Goal: Transaction & Acquisition: Download file/media

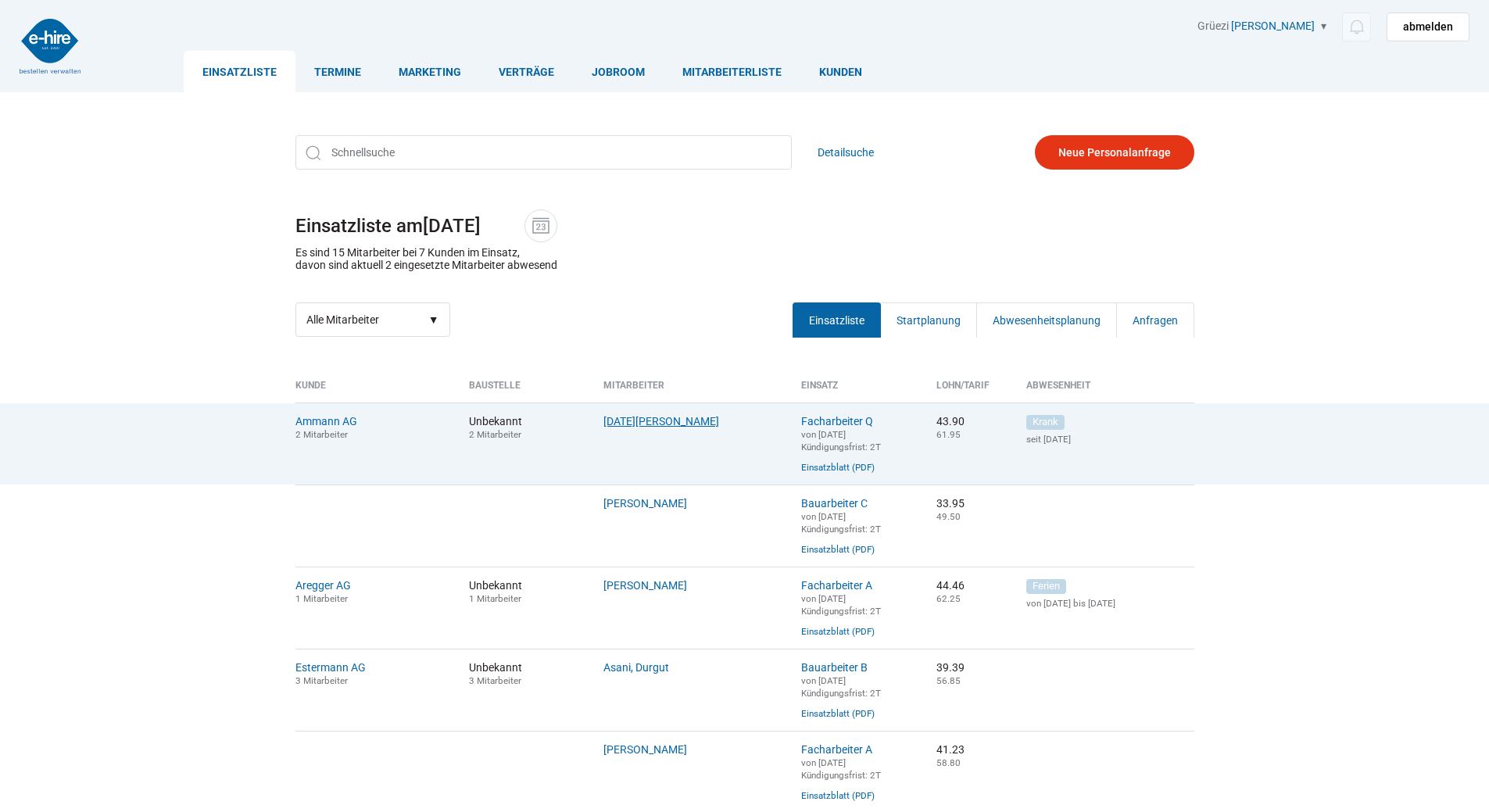
click at [626, 420] on link "Lohri, Stefan" at bounding box center [661, 420] width 116 height 12
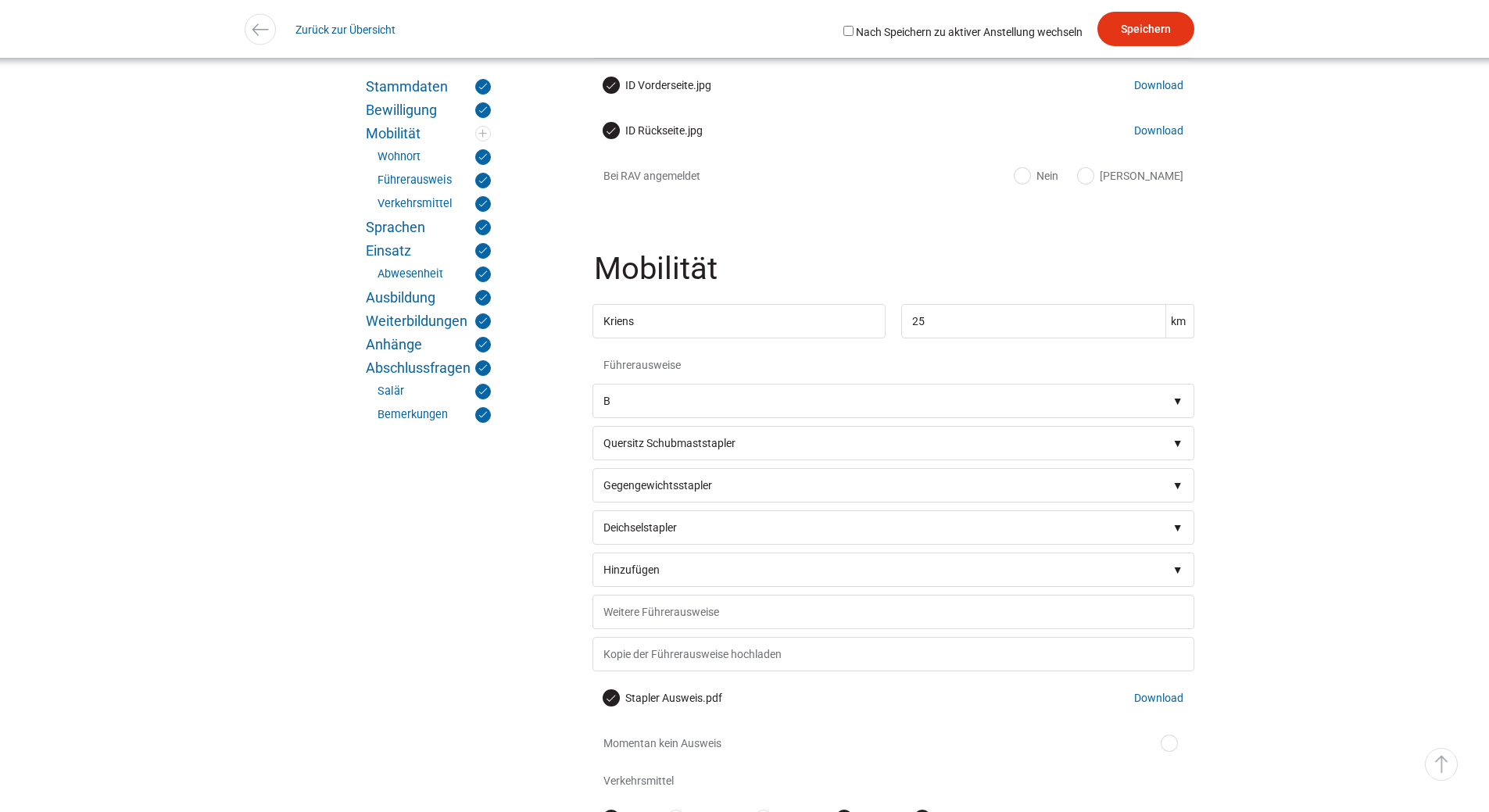
scroll to position [1485, 0]
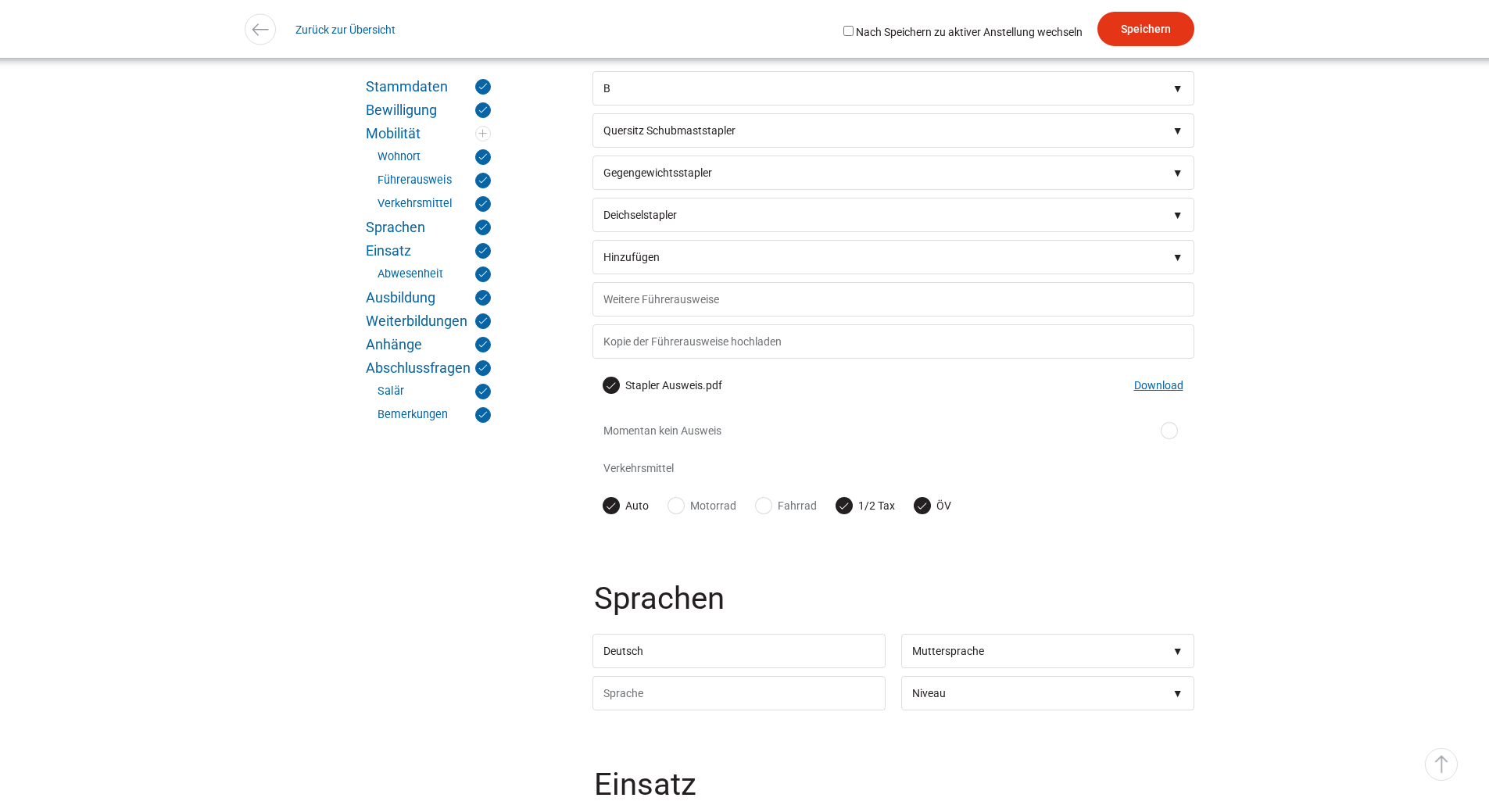
click at [1158, 392] on link "Download" at bounding box center [1159, 385] width 49 height 12
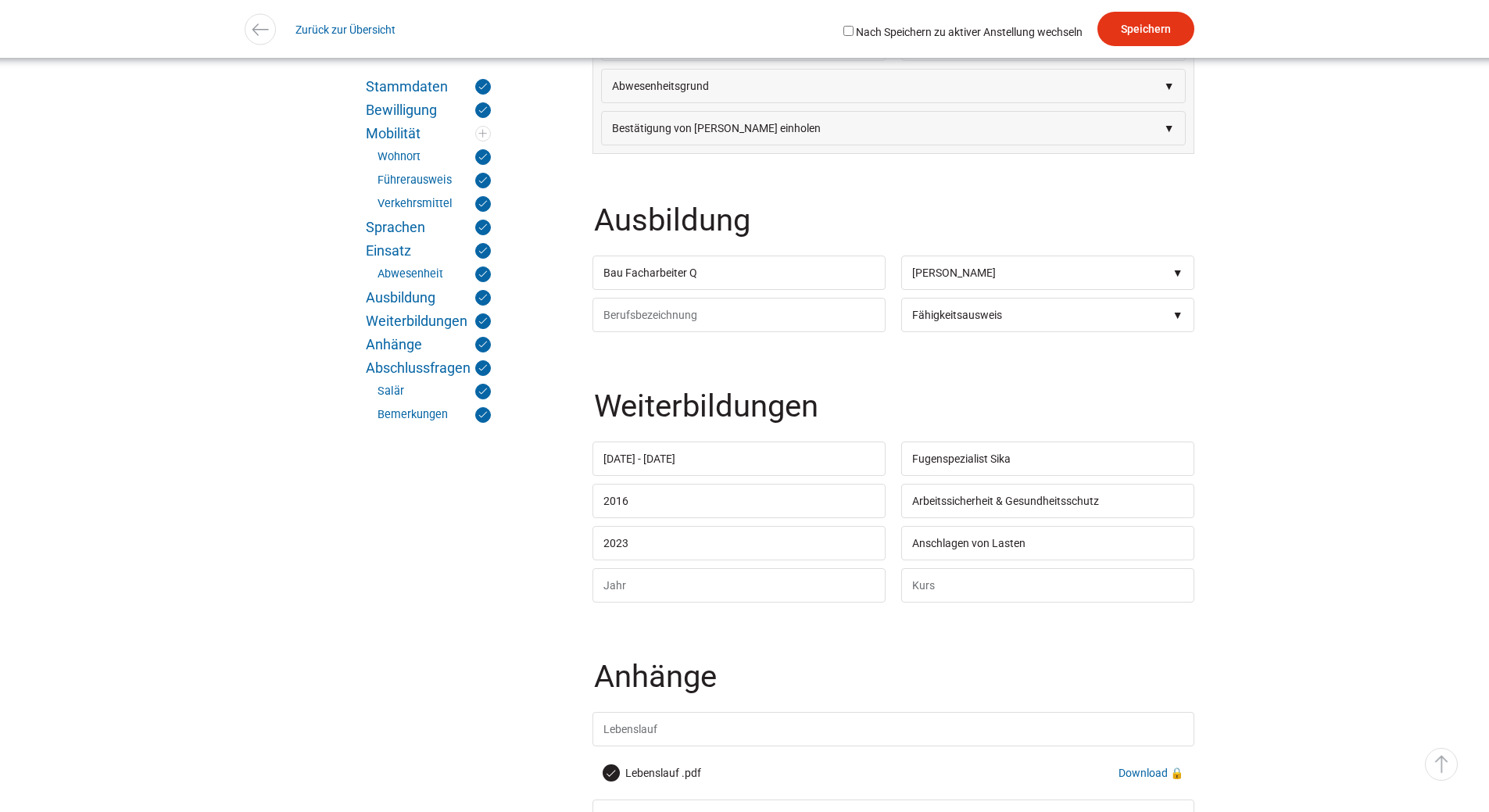
scroll to position [4846, 0]
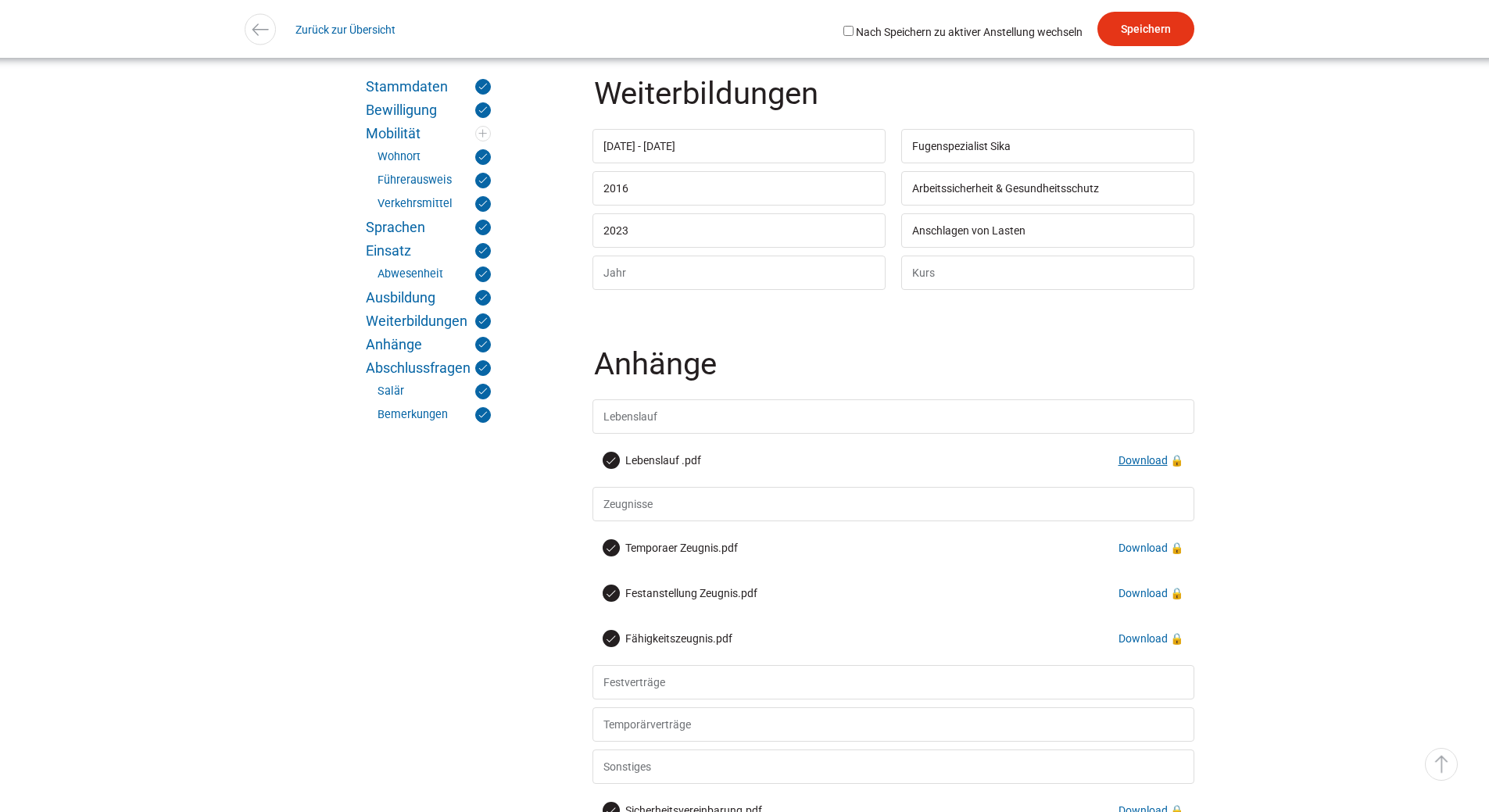
click at [1144, 466] on link "Download" at bounding box center [1142, 460] width 49 height 12
click at [1148, 645] on link "Download" at bounding box center [1142, 638] width 49 height 12
click at [1136, 645] on link "Download" at bounding box center [1142, 638] width 49 height 12
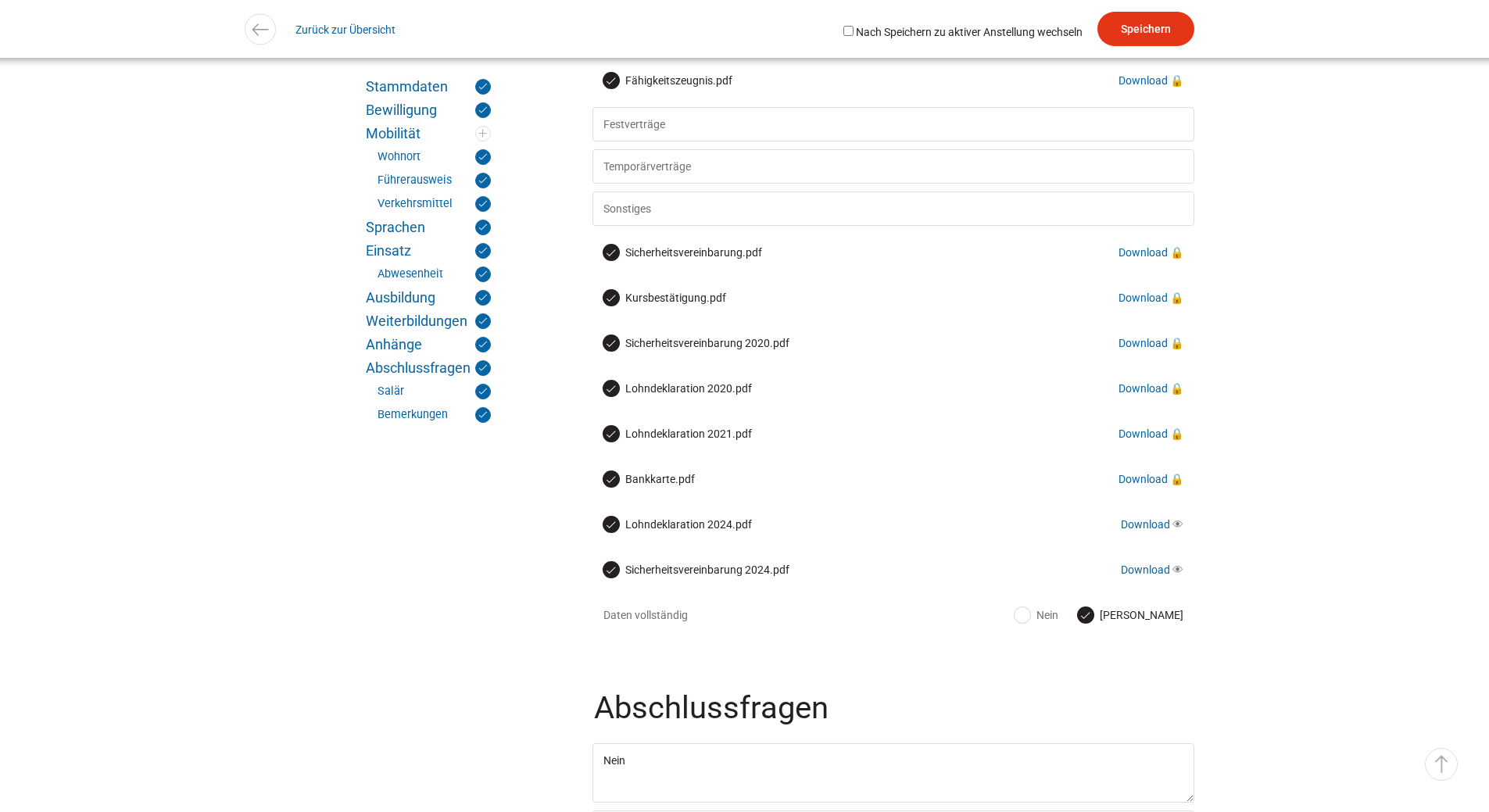
scroll to position [5419, 0]
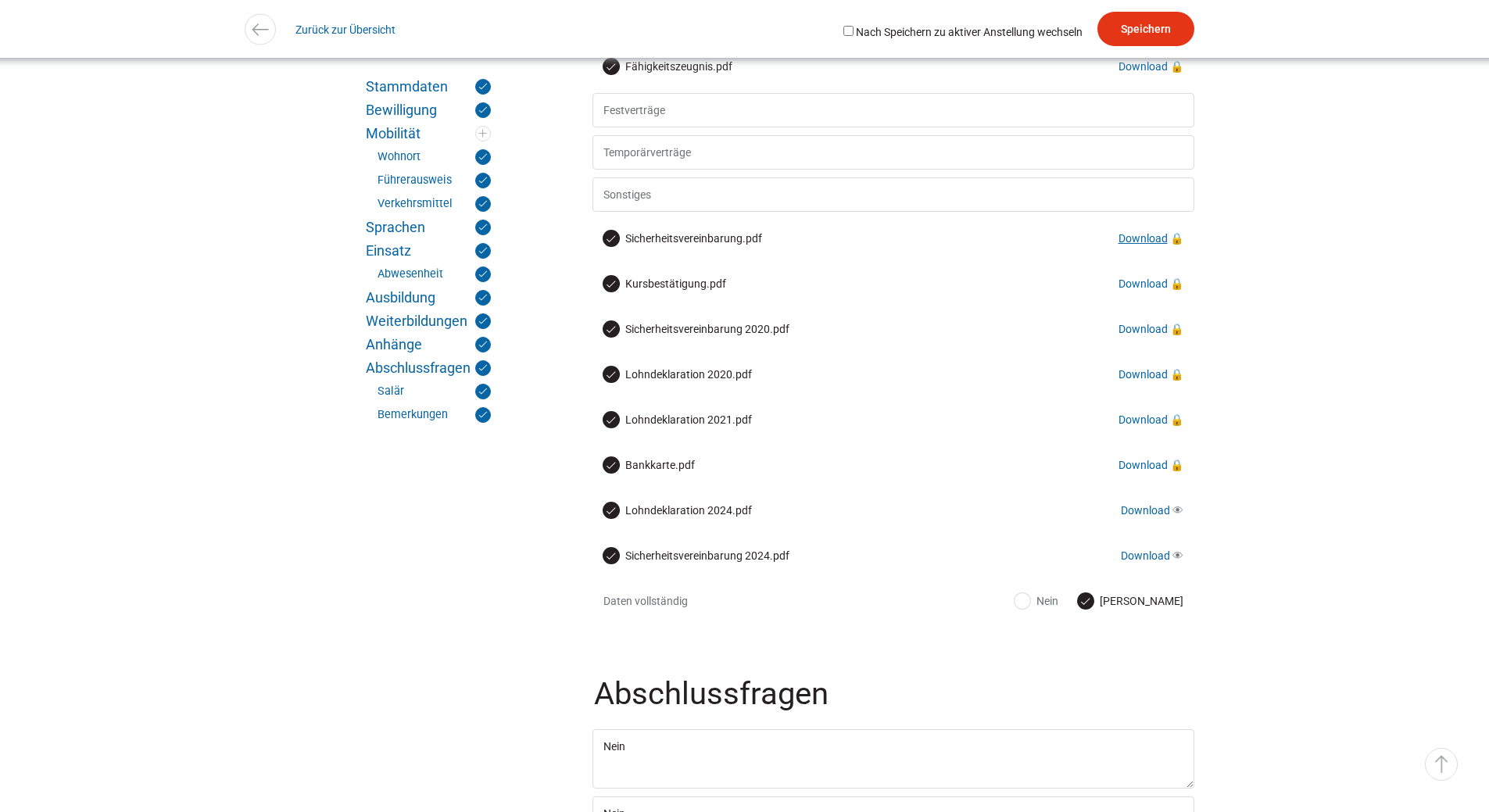
click at [1141, 245] on link "Download" at bounding box center [1142, 238] width 49 height 12
click at [1148, 290] on link "Download" at bounding box center [1142, 283] width 49 height 12
click at [1145, 471] on link "Download" at bounding box center [1142, 465] width 49 height 12
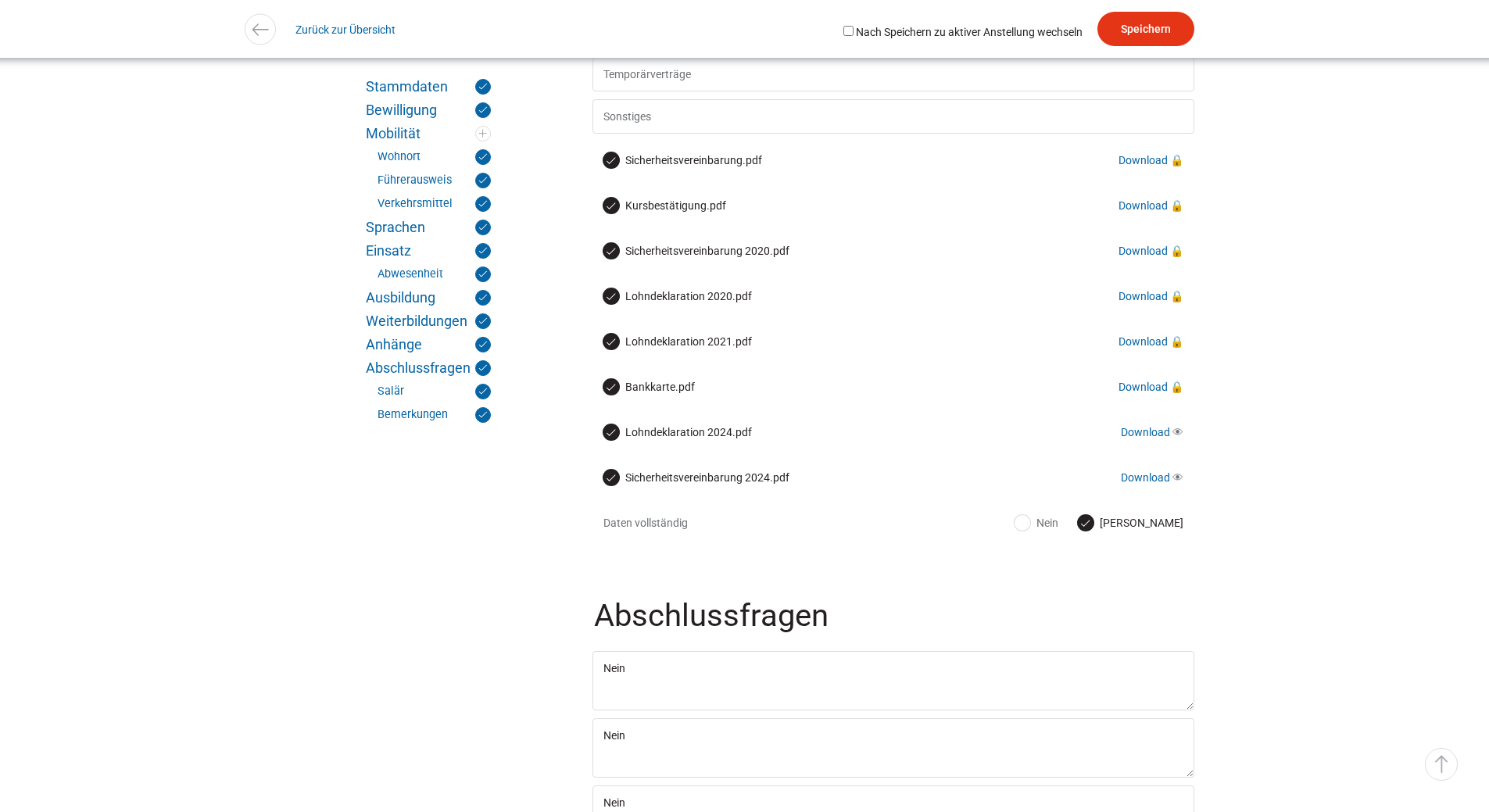
scroll to position [5106, 0]
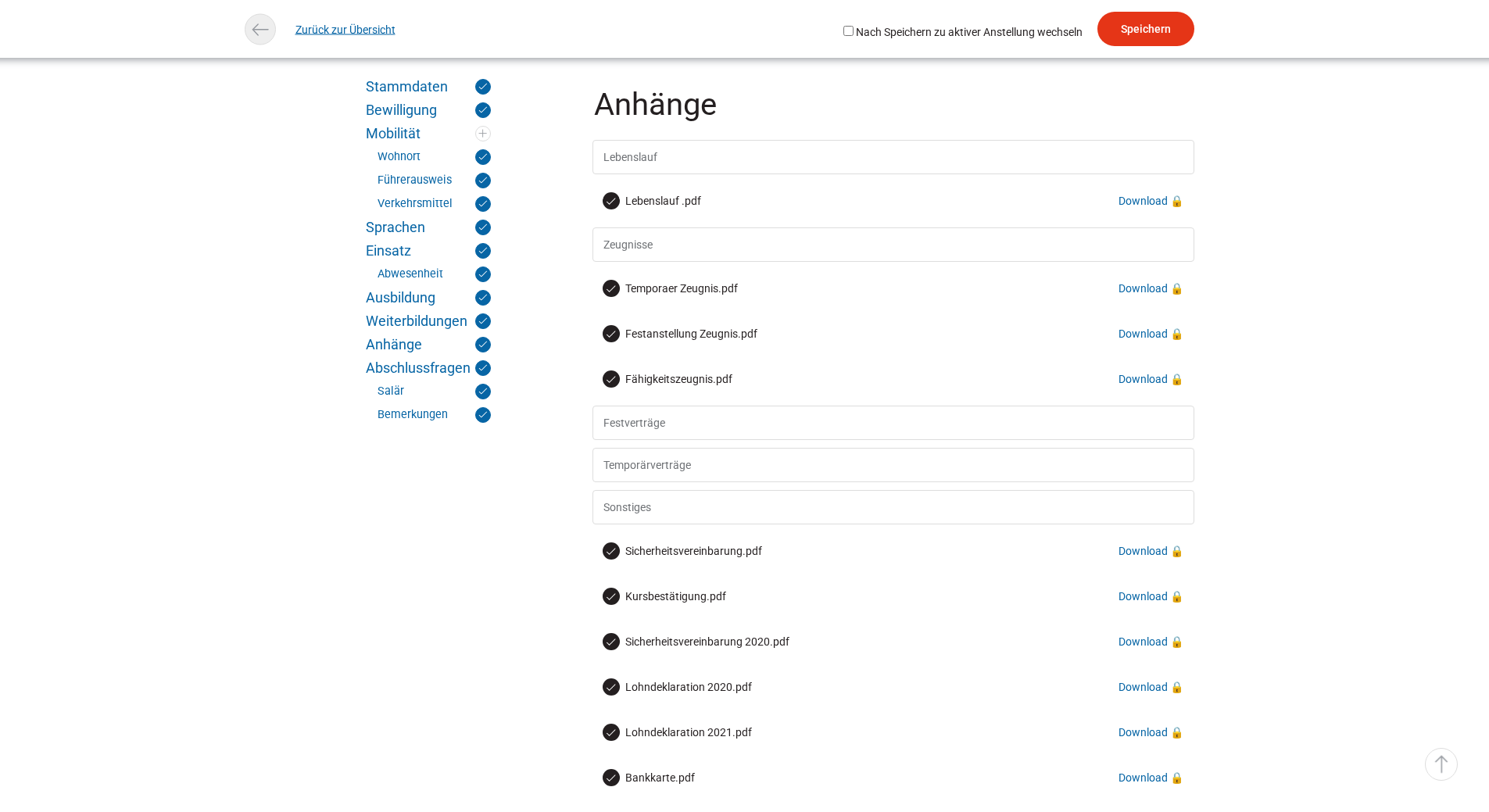
click at [359, 24] on link "Zurück zur Übersicht" at bounding box center [346, 29] width 100 height 36
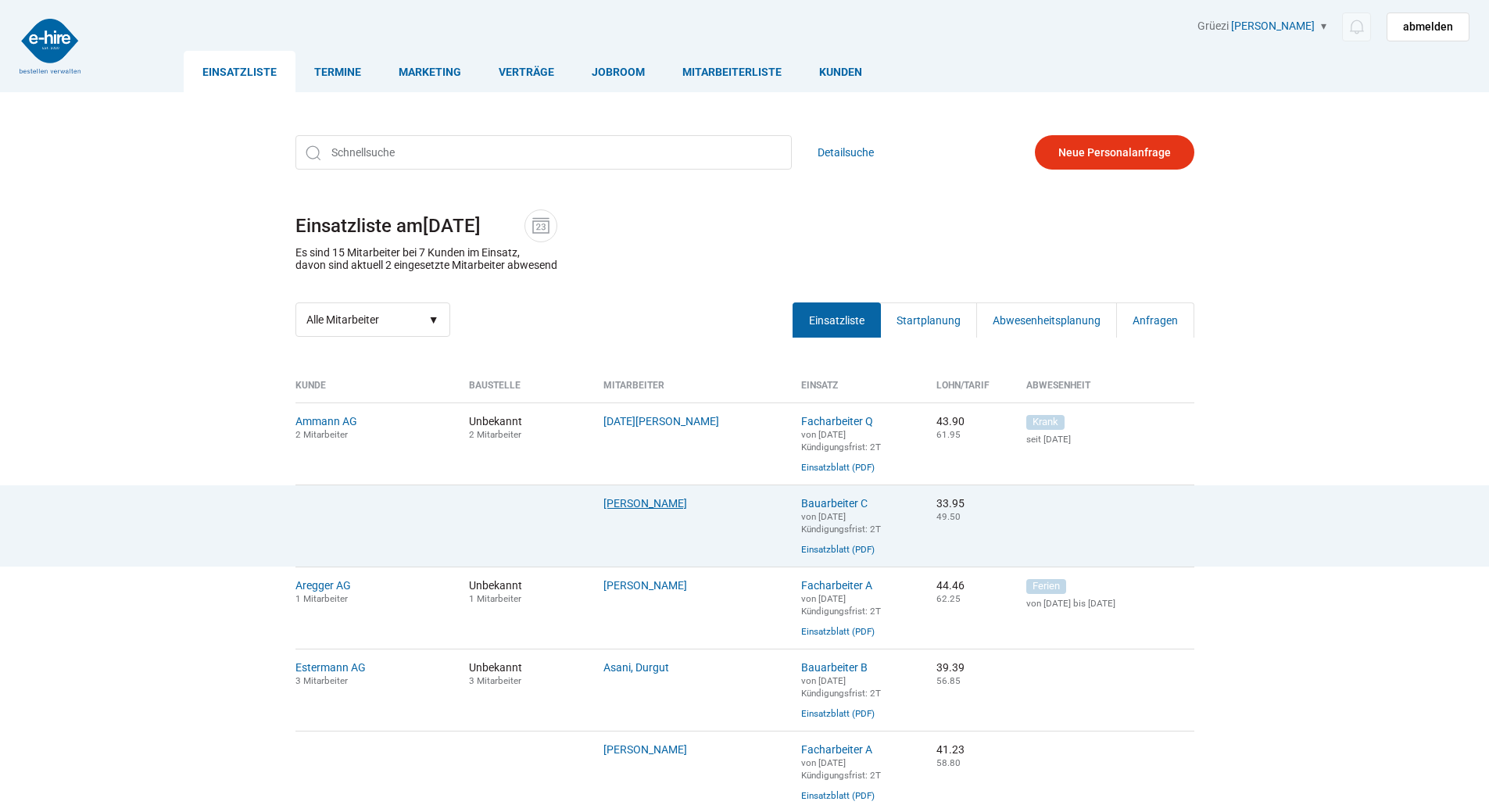
click at [655, 508] on link "Orji, Anthony" at bounding box center [645, 503] width 84 height 12
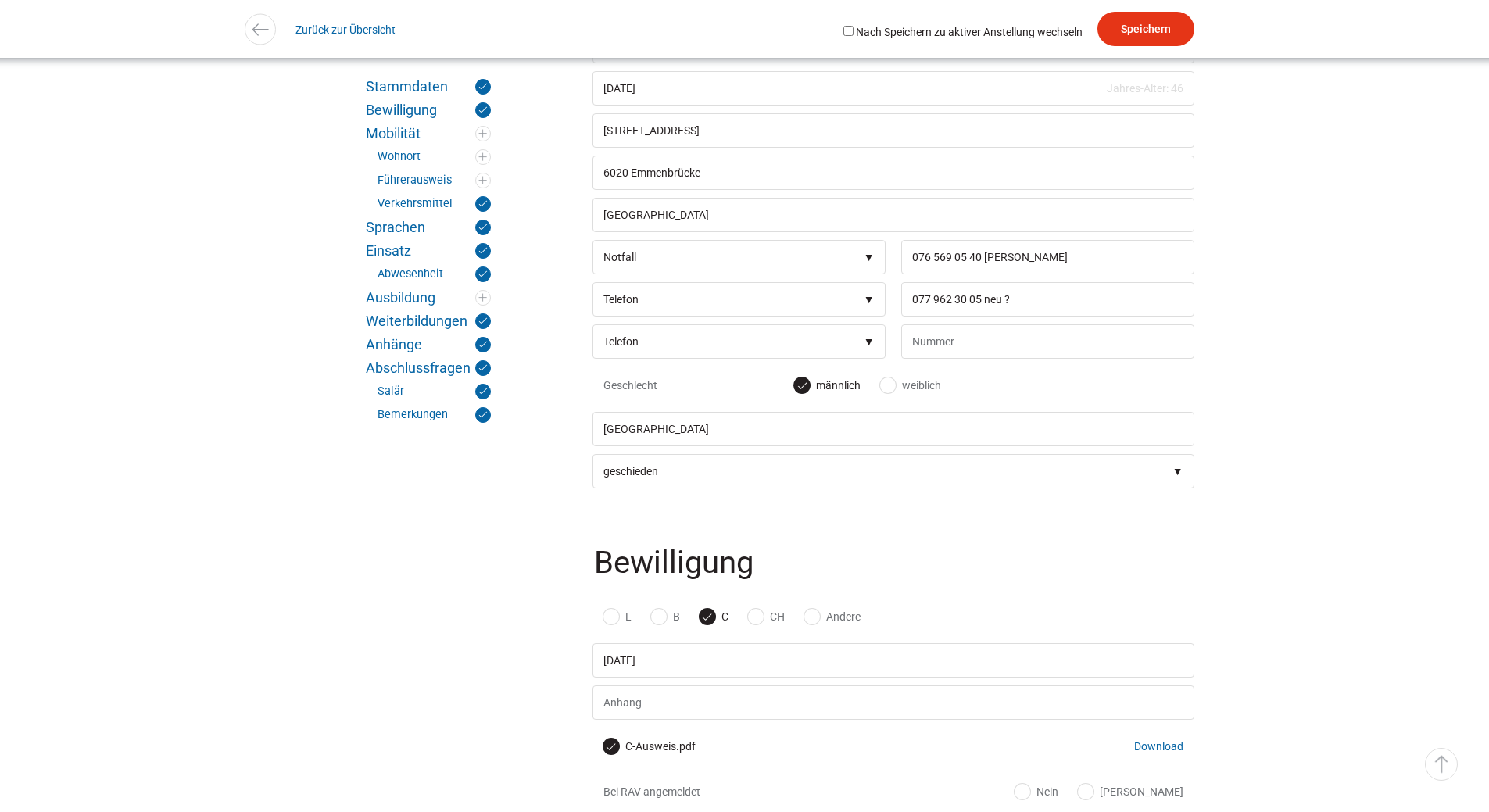
scroll to position [626, 0]
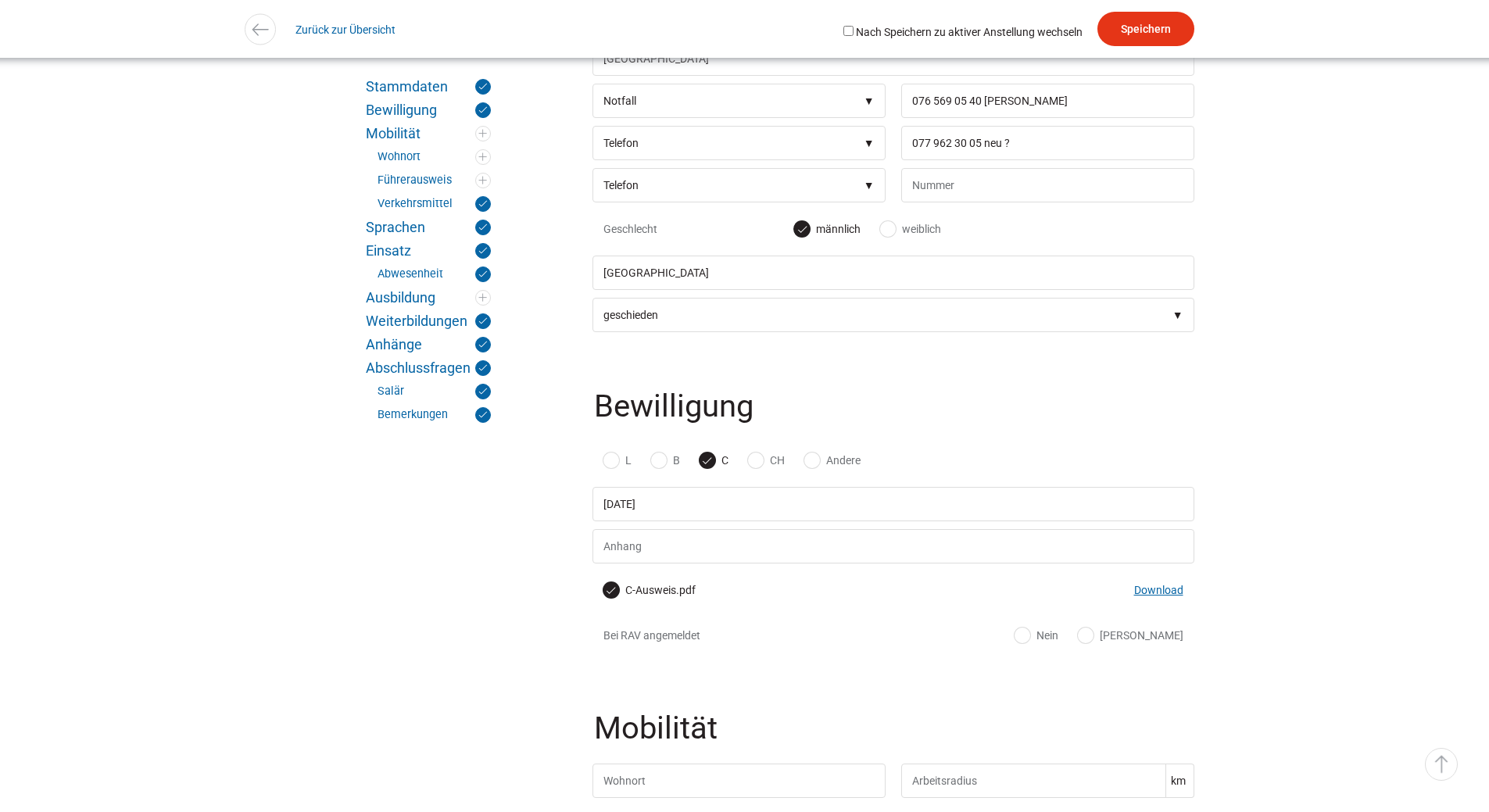
click at [1148, 596] on link "Download" at bounding box center [1159, 589] width 49 height 12
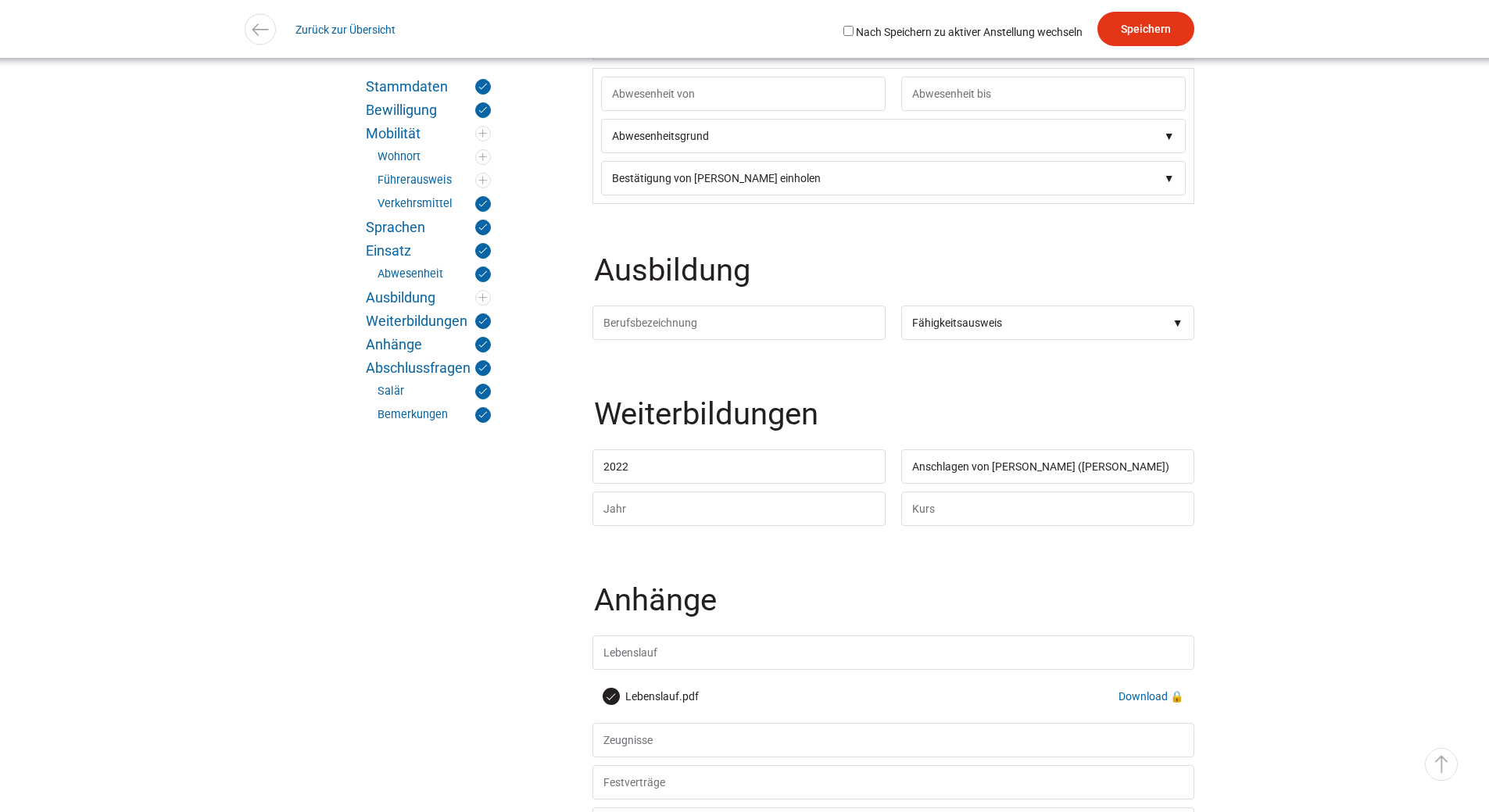
scroll to position [2892, 0]
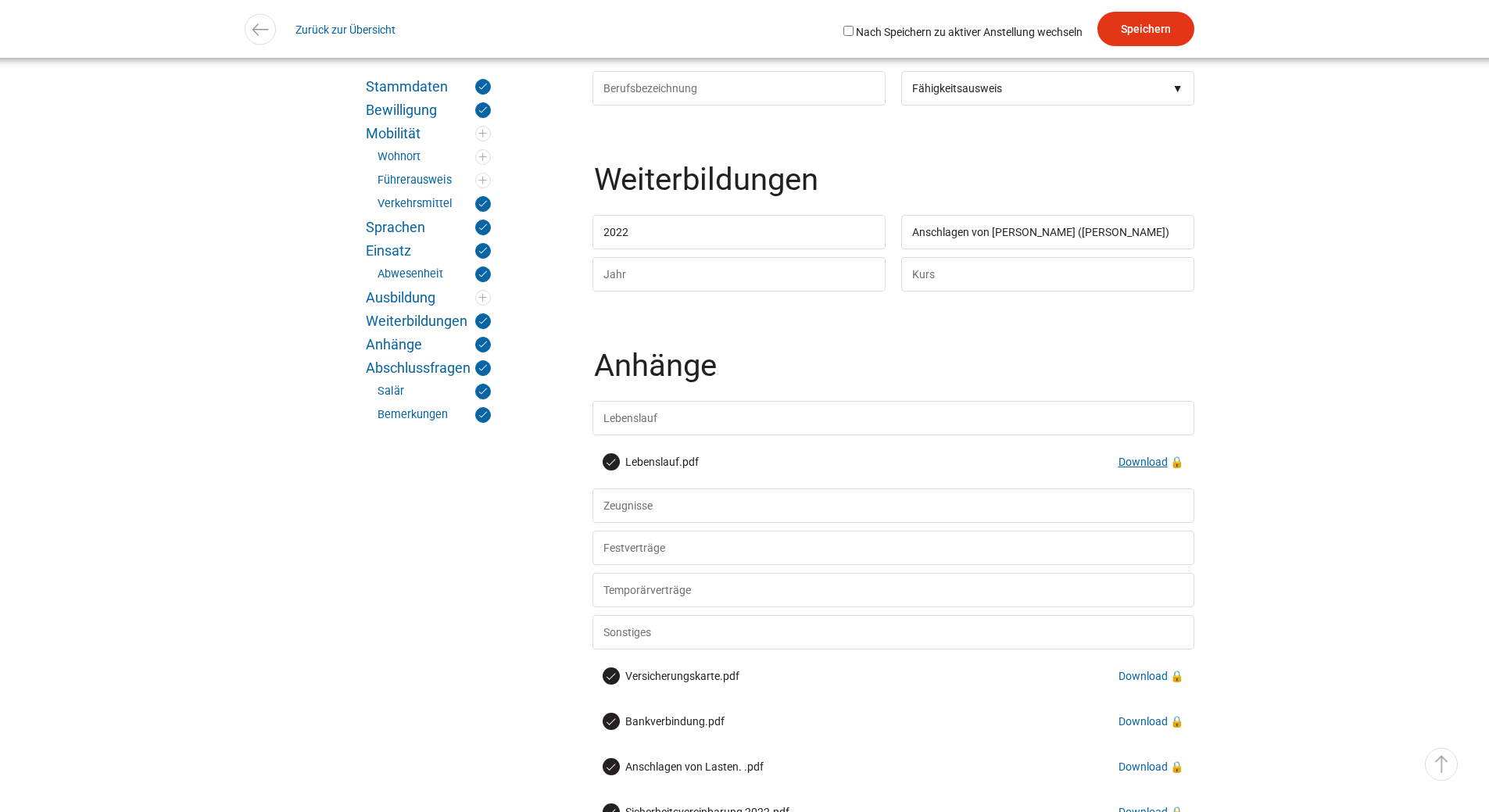
click at [1133, 468] on link "Download" at bounding box center [1142, 462] width 49 height 12
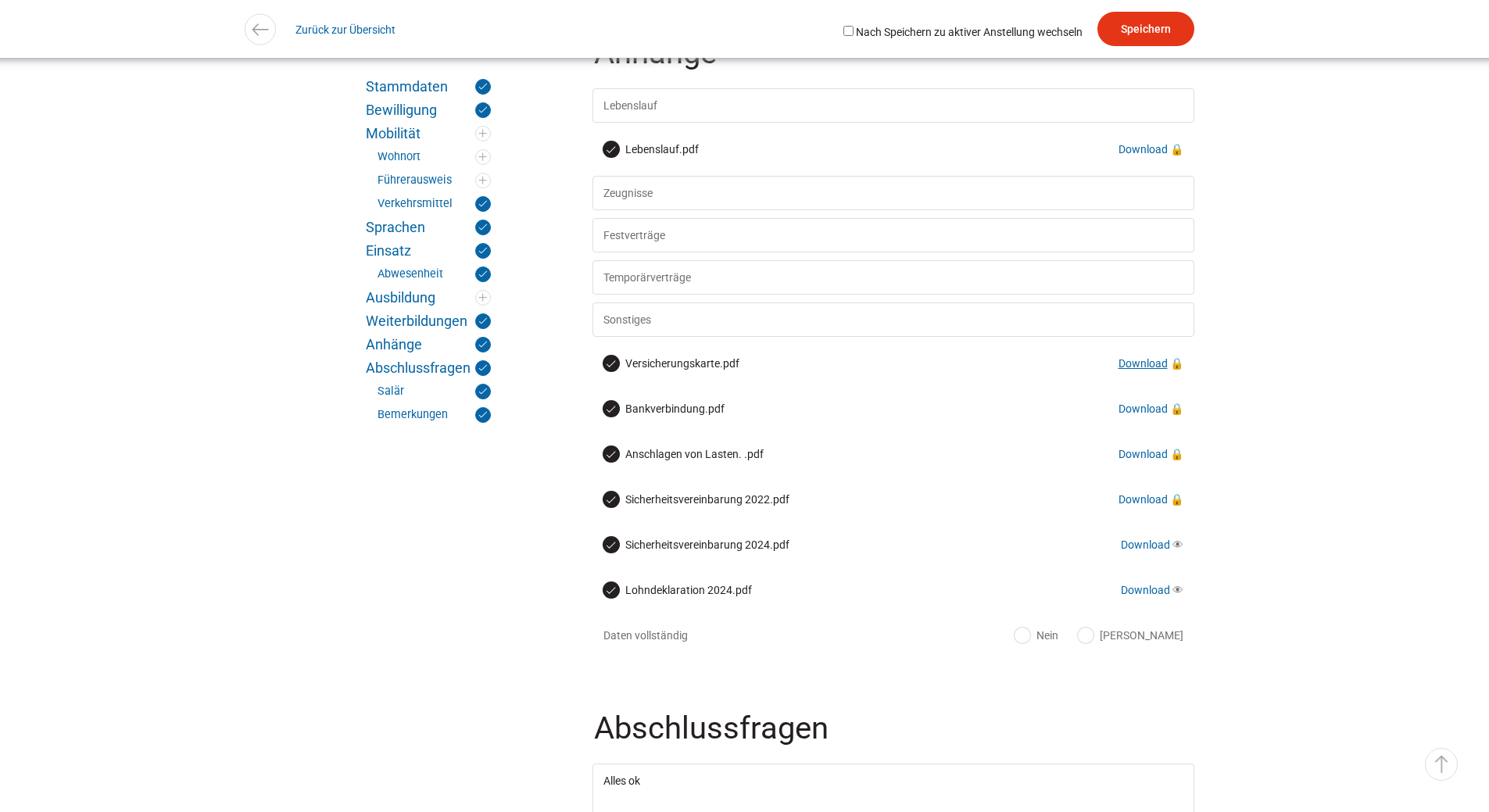
click at [1141, 370] on link "Download" at bounding box center [1142, 363] width 49 height 12
click at [1139, 415] on link "Download" at bounding box center [1142, 408] width 49 height 12
click at [1140, 415] on link "Download" at bounding box center [1142, 408] width 49 height 12
click at [1134, 415] on link "Download" at bounding box center [1142, 408] width 49 height 12
click at [1144, 461] on link "Download" at bounding box center [1142, 454] width 49 height 12
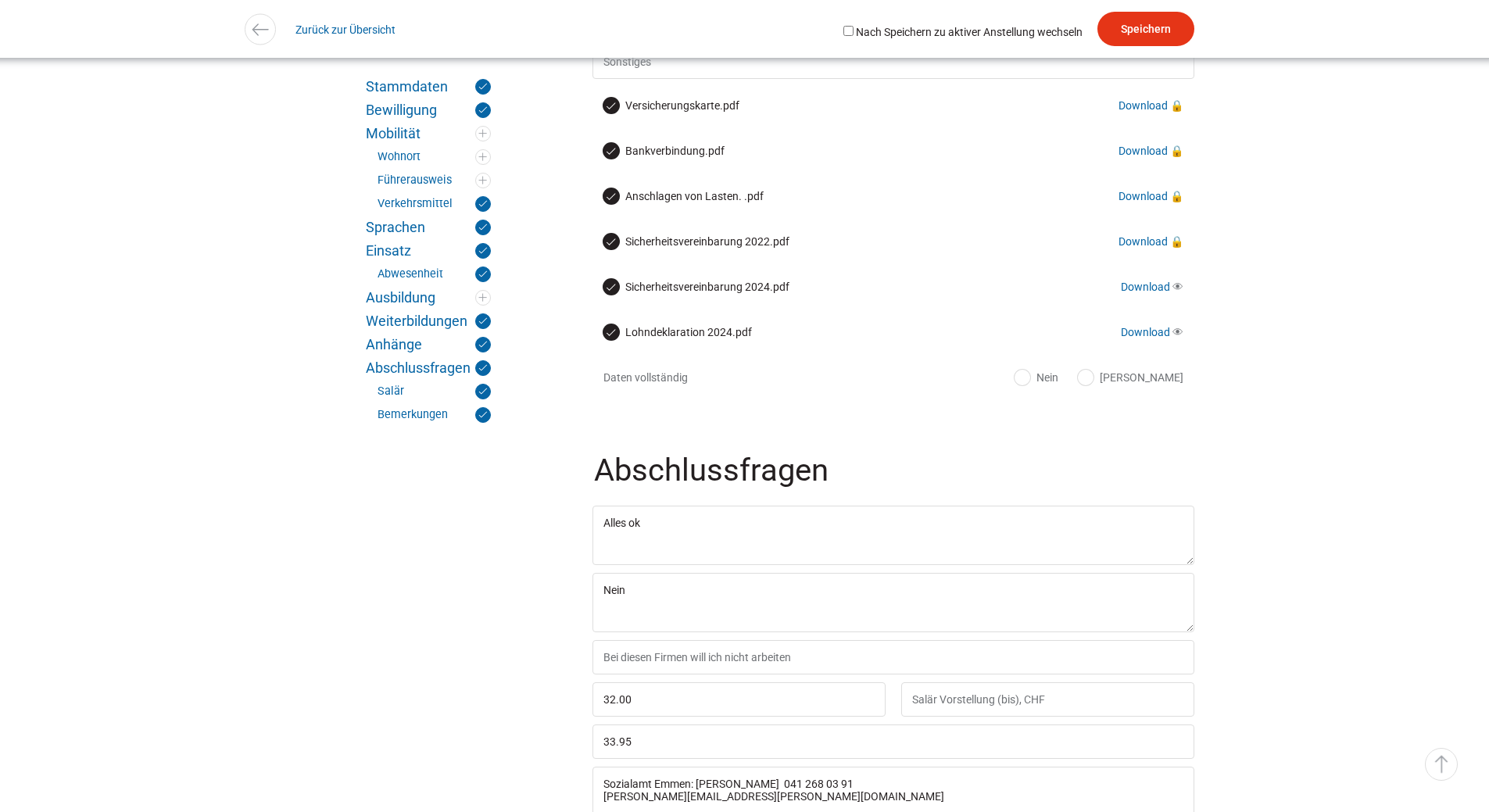
scroll to position [3150, 0]
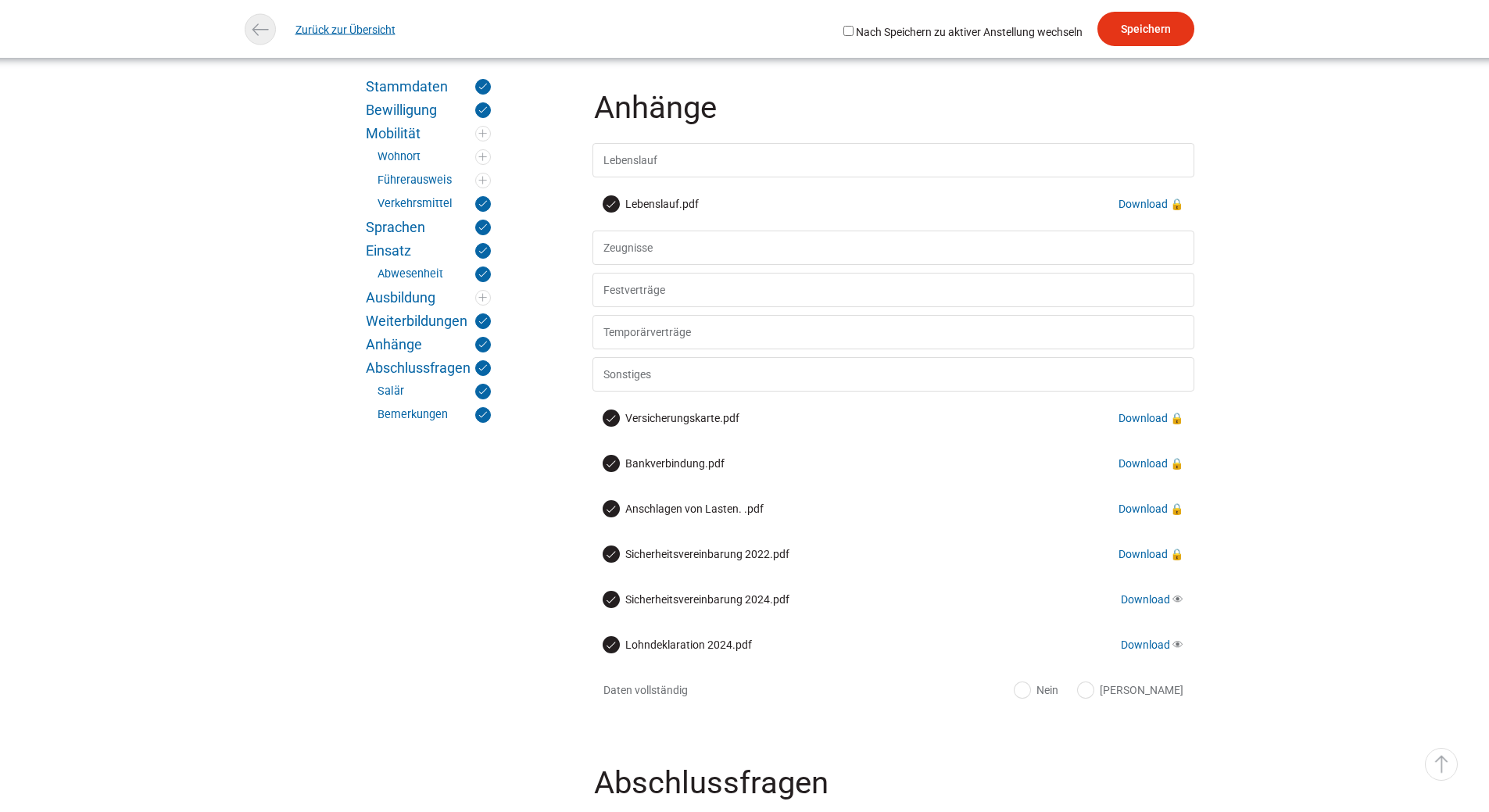
click at [324, 23] on link "Zurück zur Übersicht" at bounding box center [346, 29] width 100 height 36
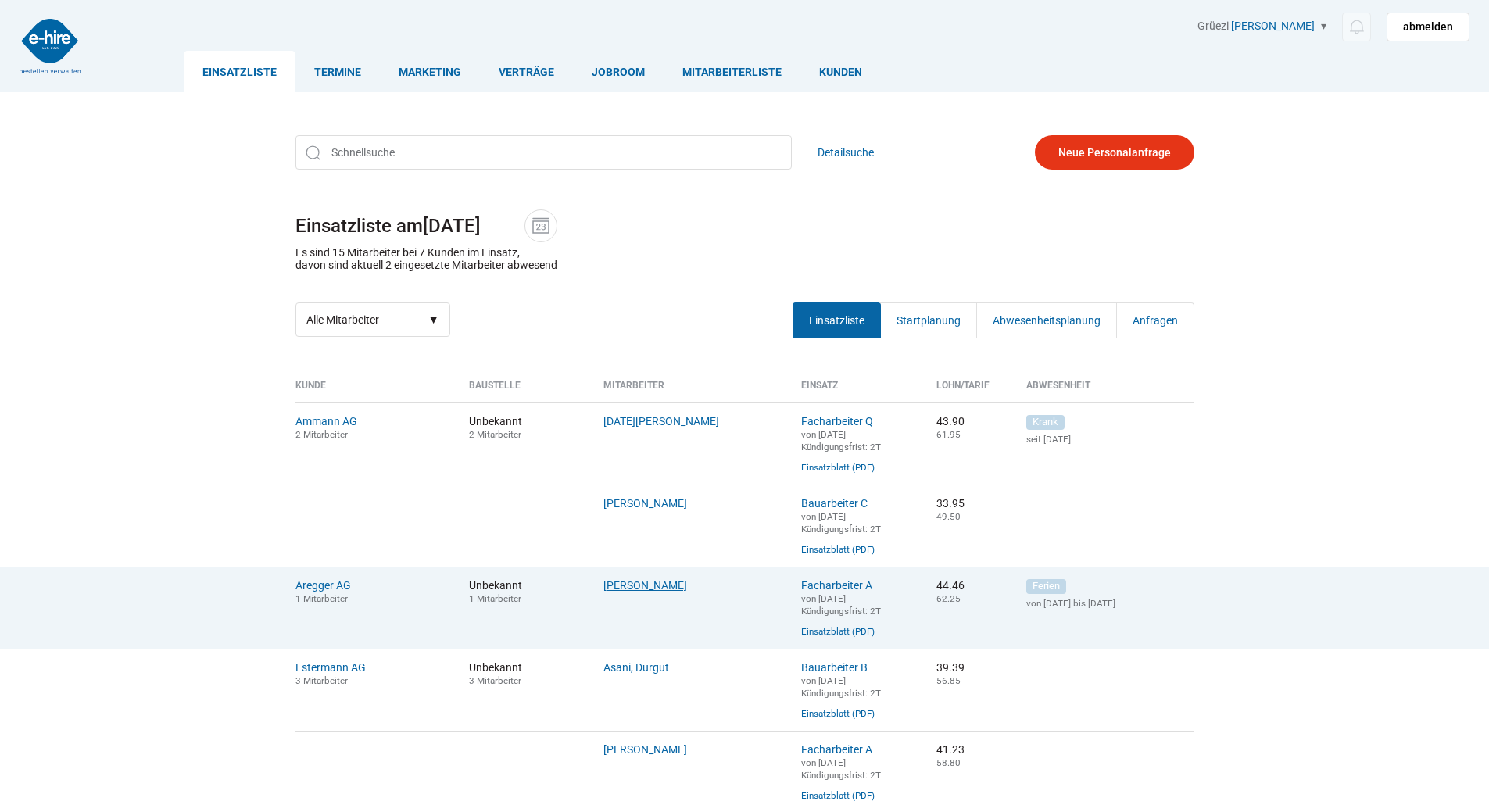
click at [636, 592] on link "[PERSON_NAME]" at bounding box center [645, 585] width 84 height 12
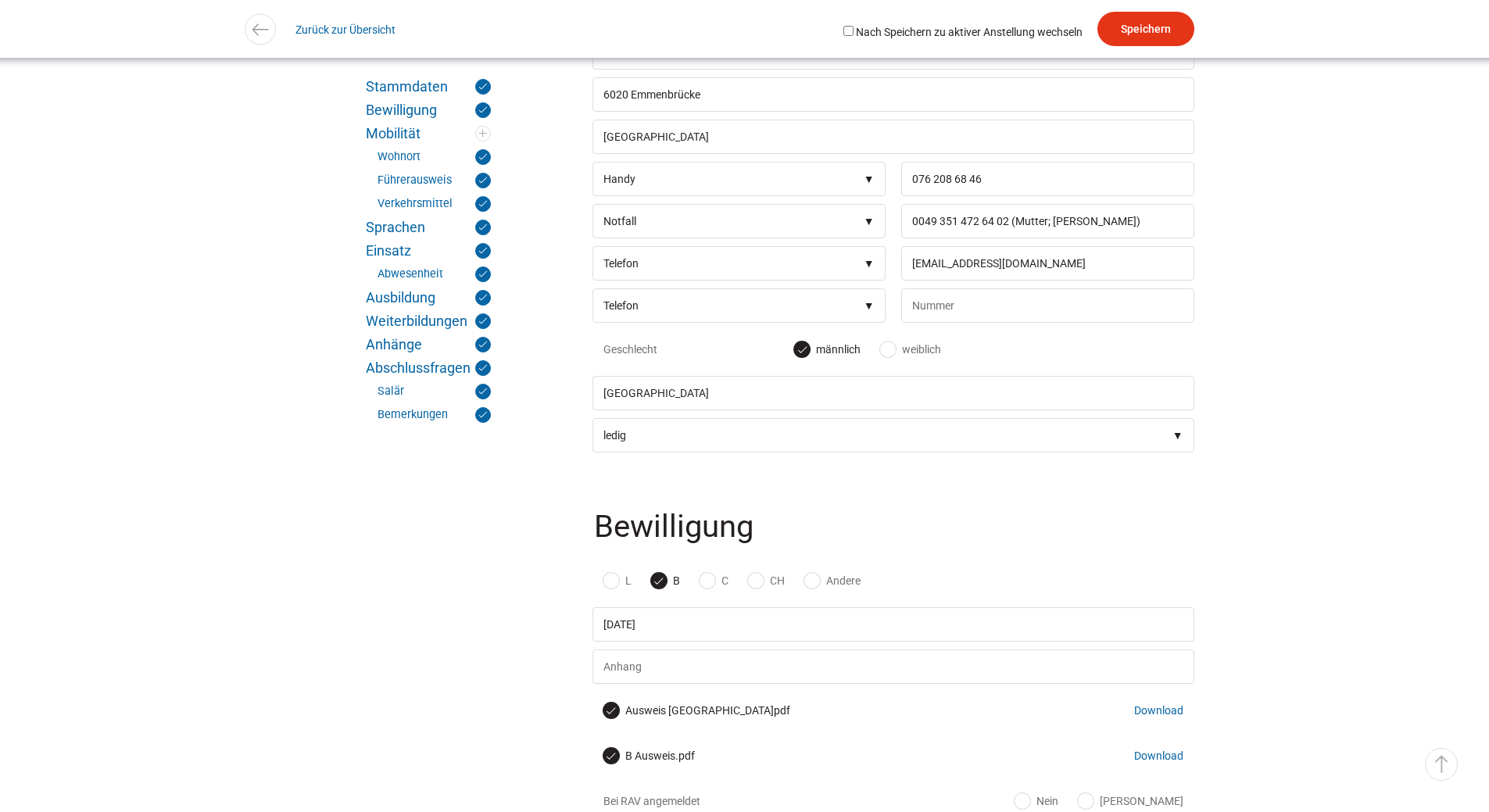
scroll to position [704, 0]
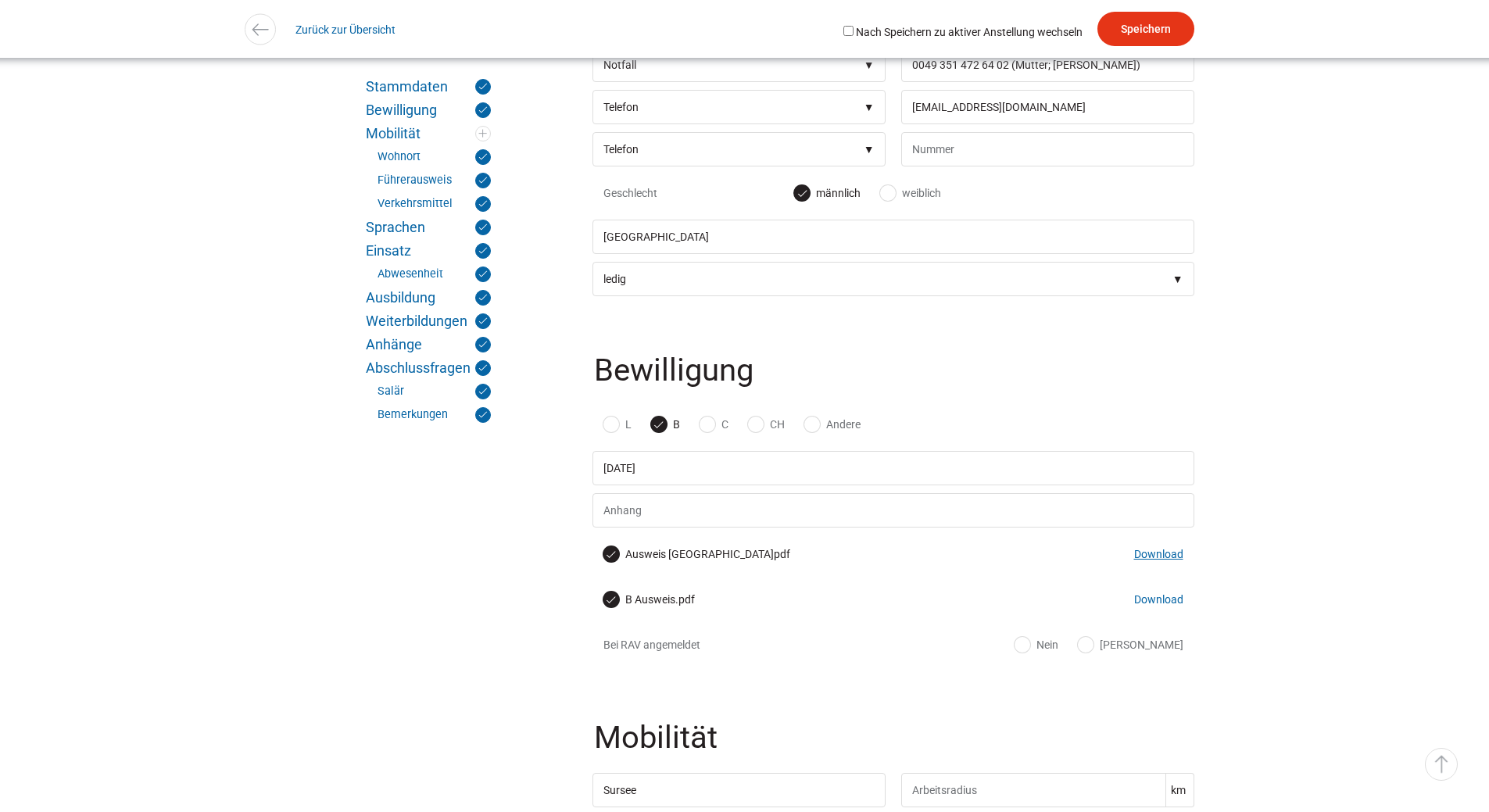
click at [1164, 561] on link "Download" at bounding box center [1159, 554] width 49 height 12
click at [1153, 605] on link "Download" at bounding box center [1159, 599] width 49 height 12
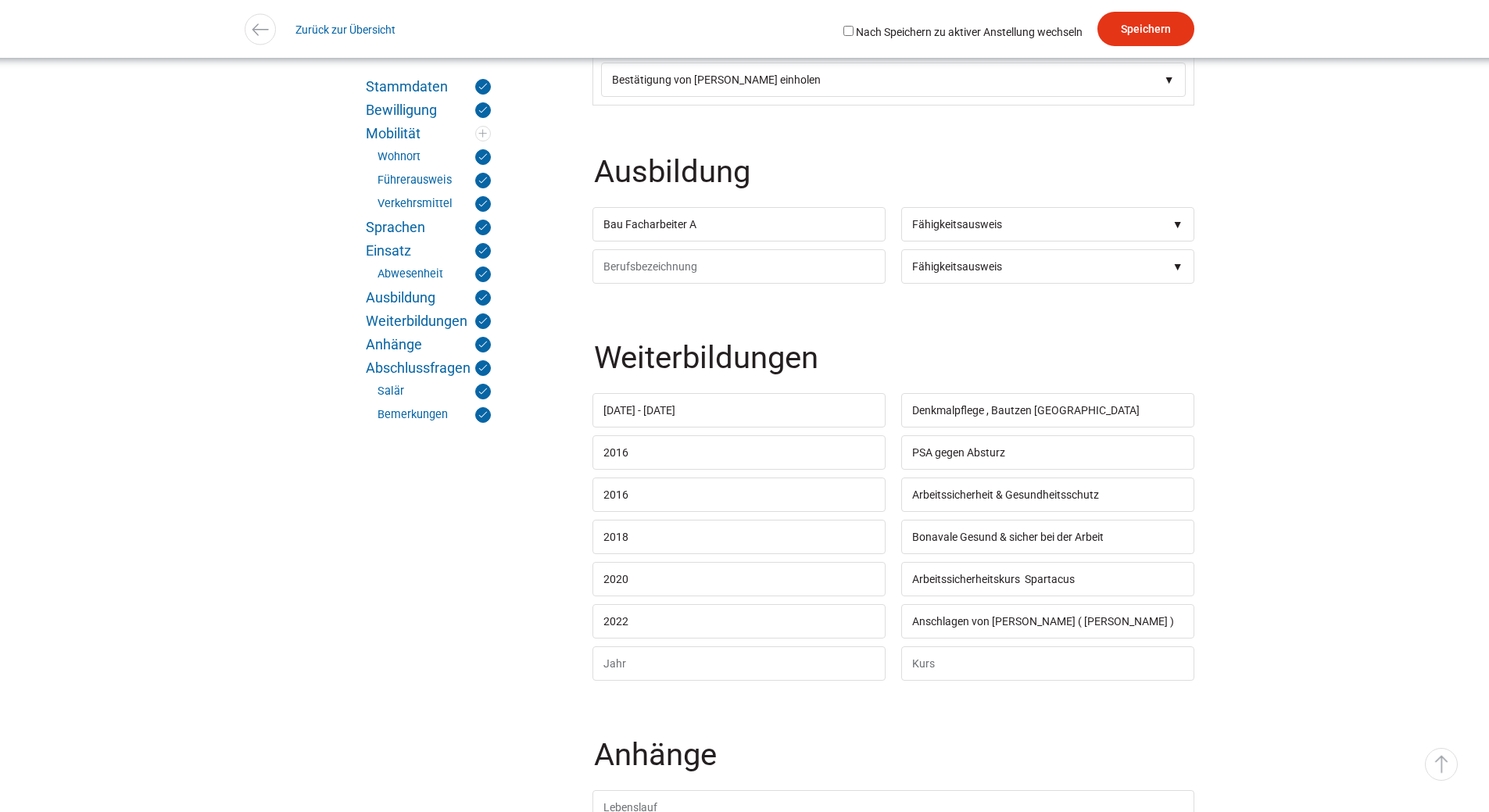
scroll to position [5315, 0]
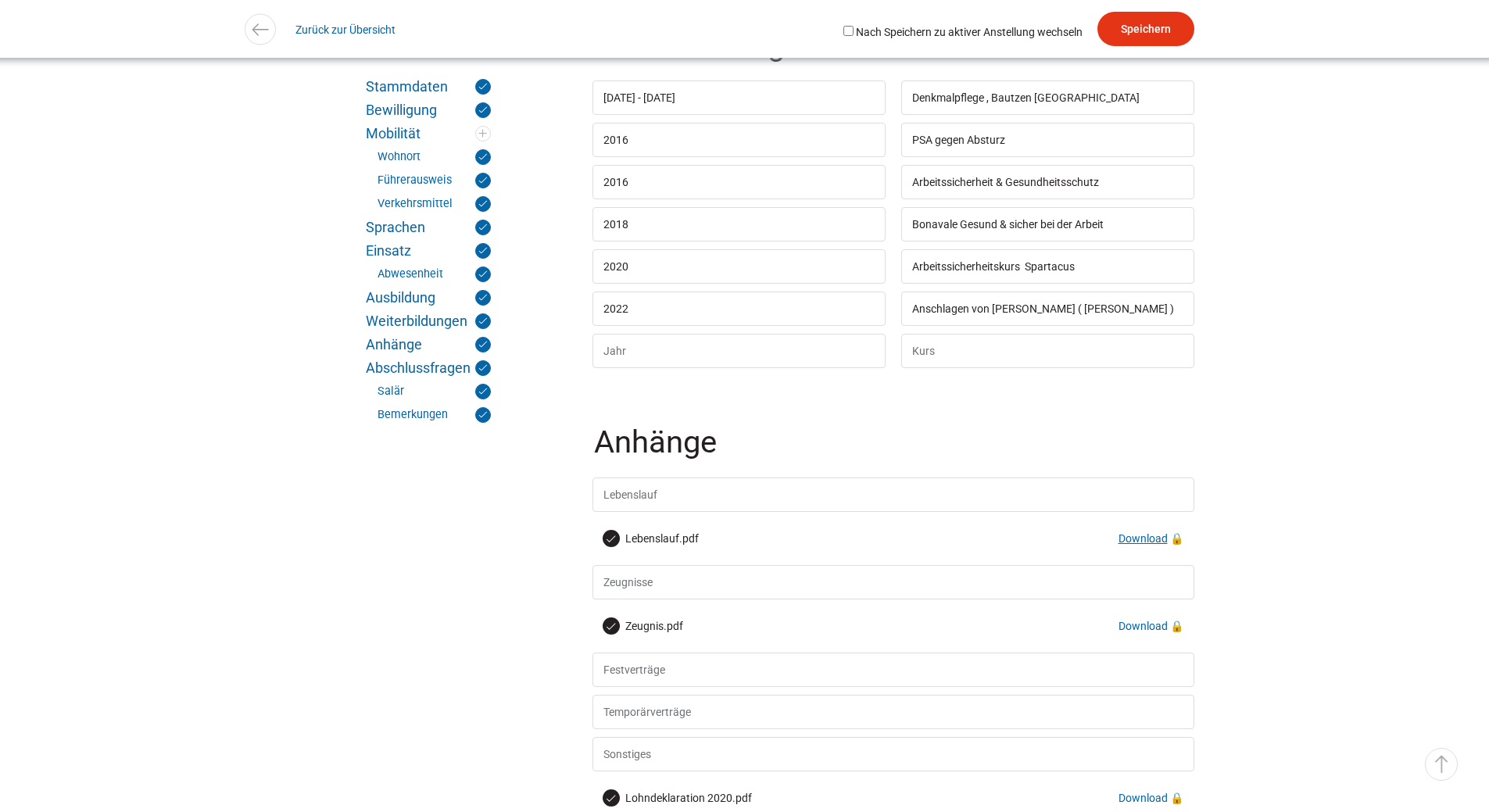
click at [1140, 545] on link "Download" at bounding box center [1142, 538] width 49 height 12
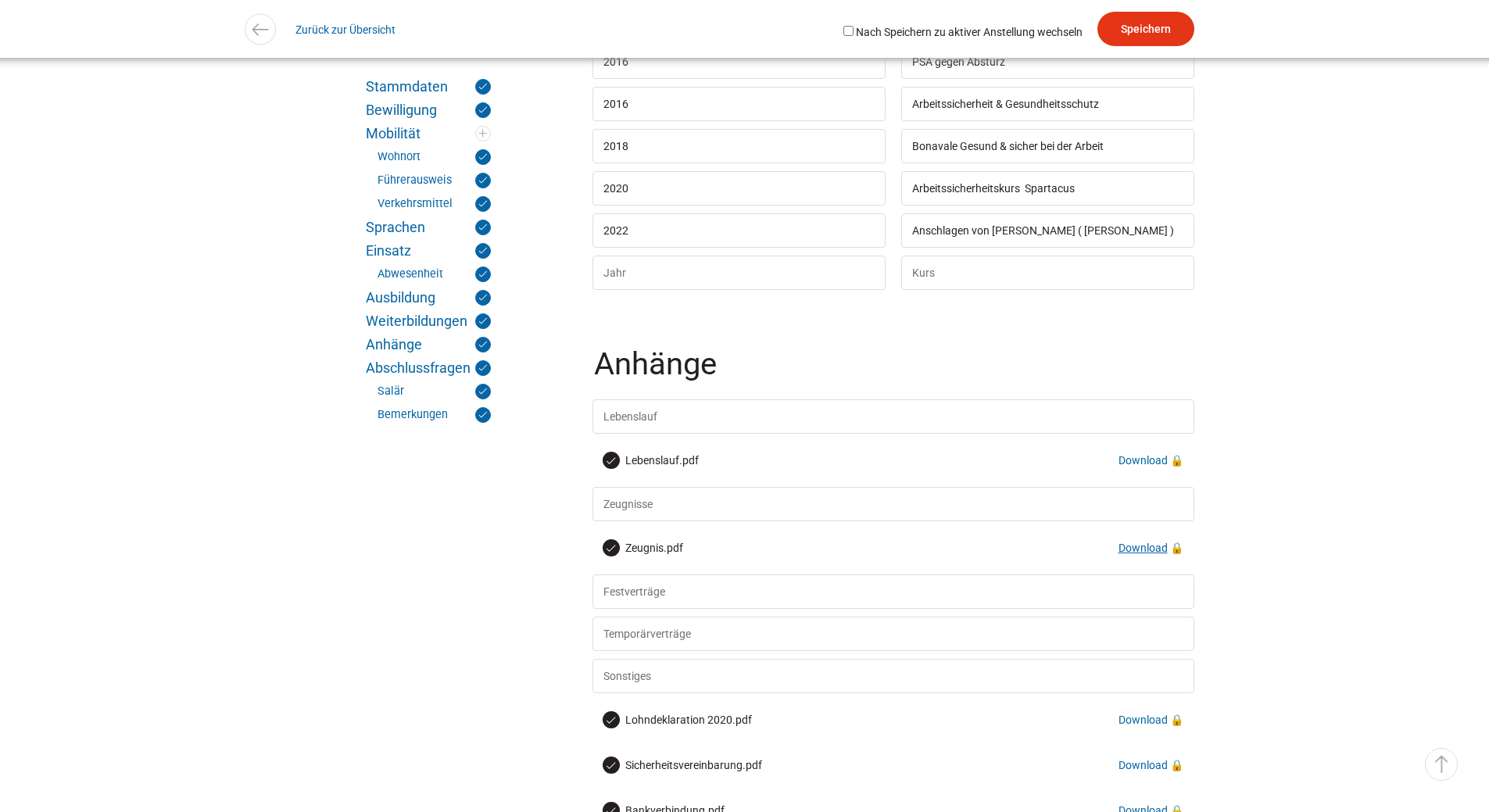
click at [1125, 554] on link "Download" at bounding box center [1142, 547] width 49 height 12
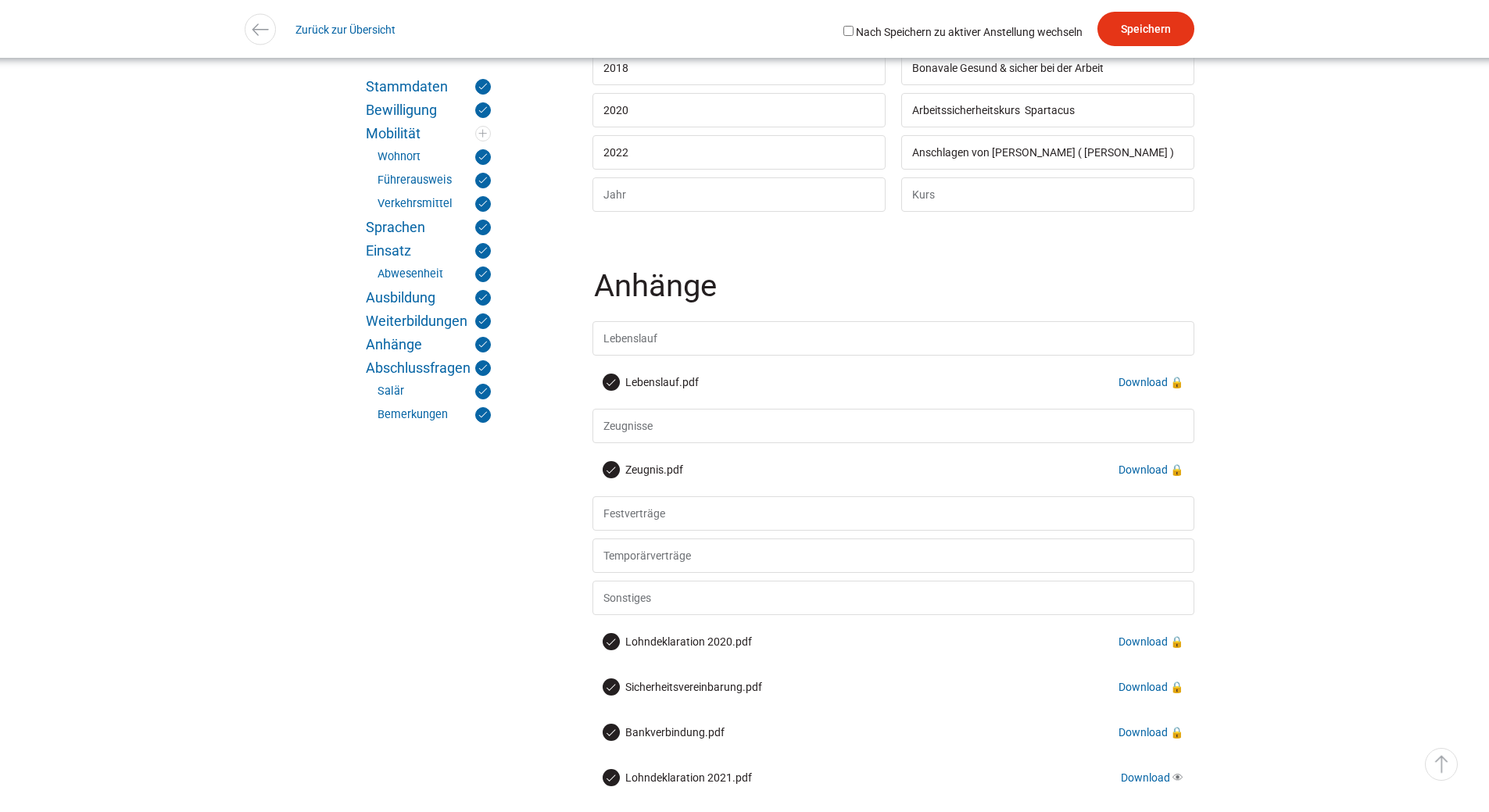
scroll to position [5706, 0]
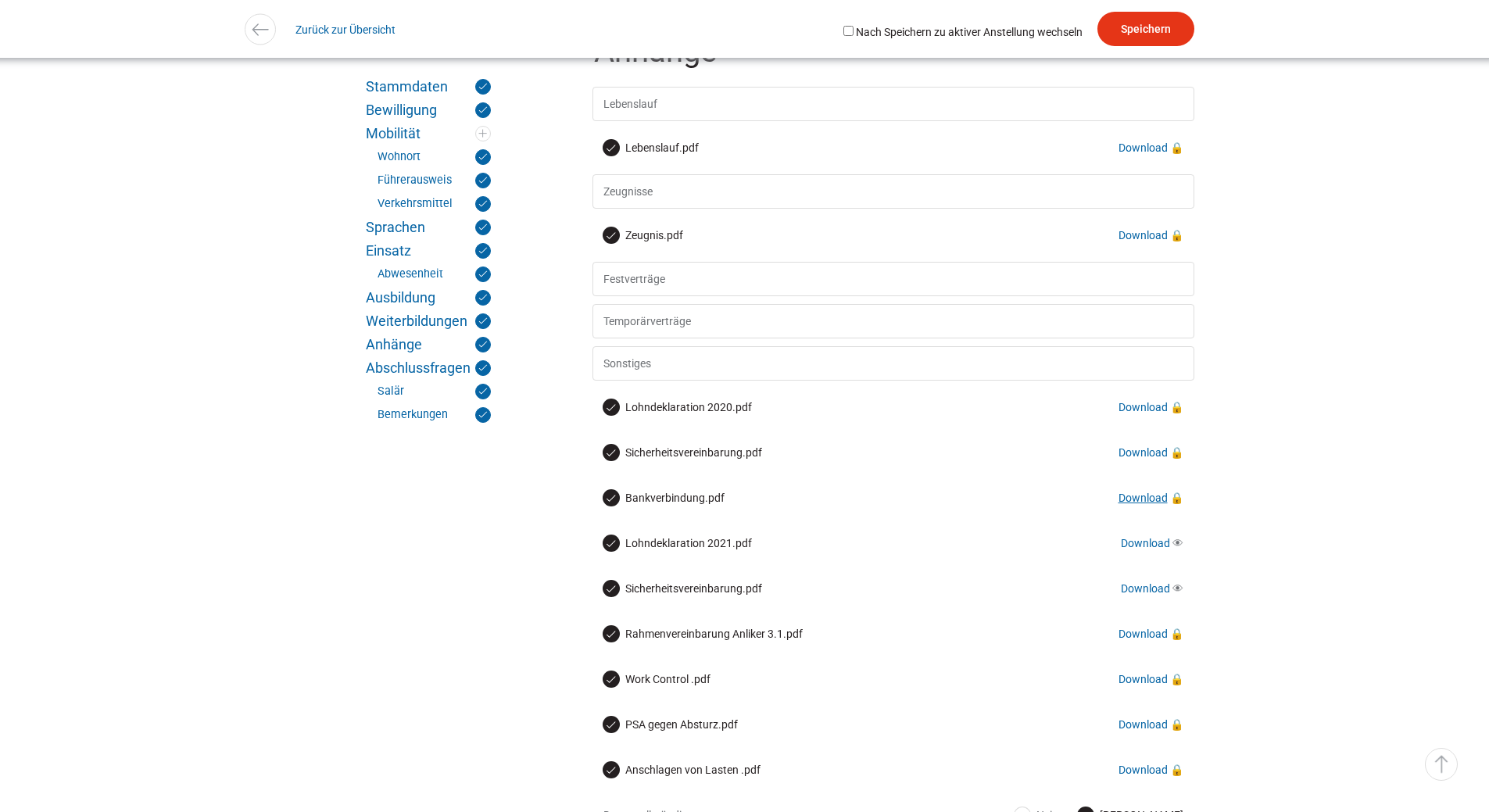
click at [1136, 504] on link "Download" at bounding box center [1142, 497] width 49 height 12
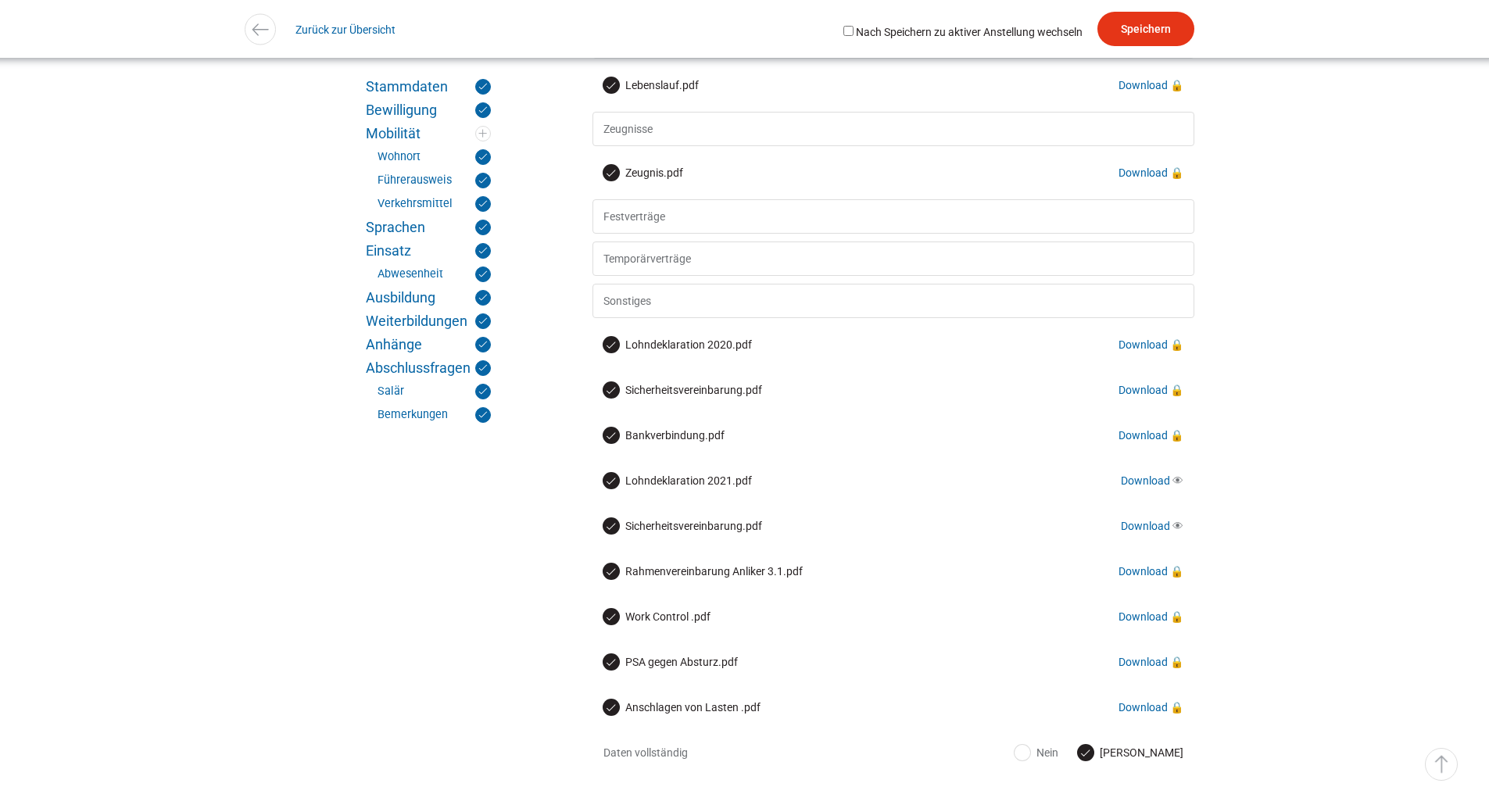
scroll to position [5800, 0]
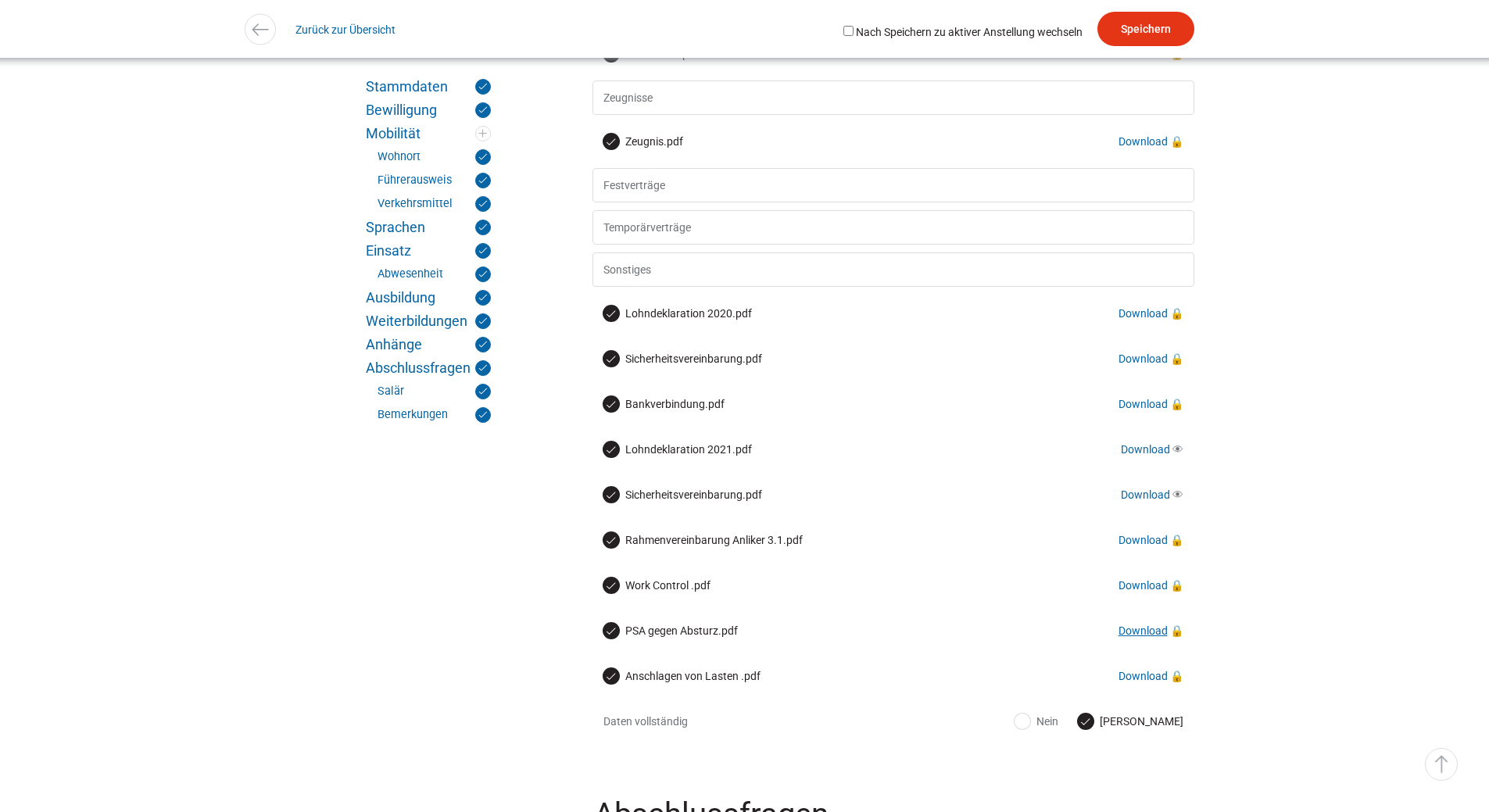
click at [1144, 637] on link "Download" at bounding box center [1142, 631] width 49 height 12
click at [1140, 682] on link "Download" at bounding box center [1142, 676] width 49 height 12
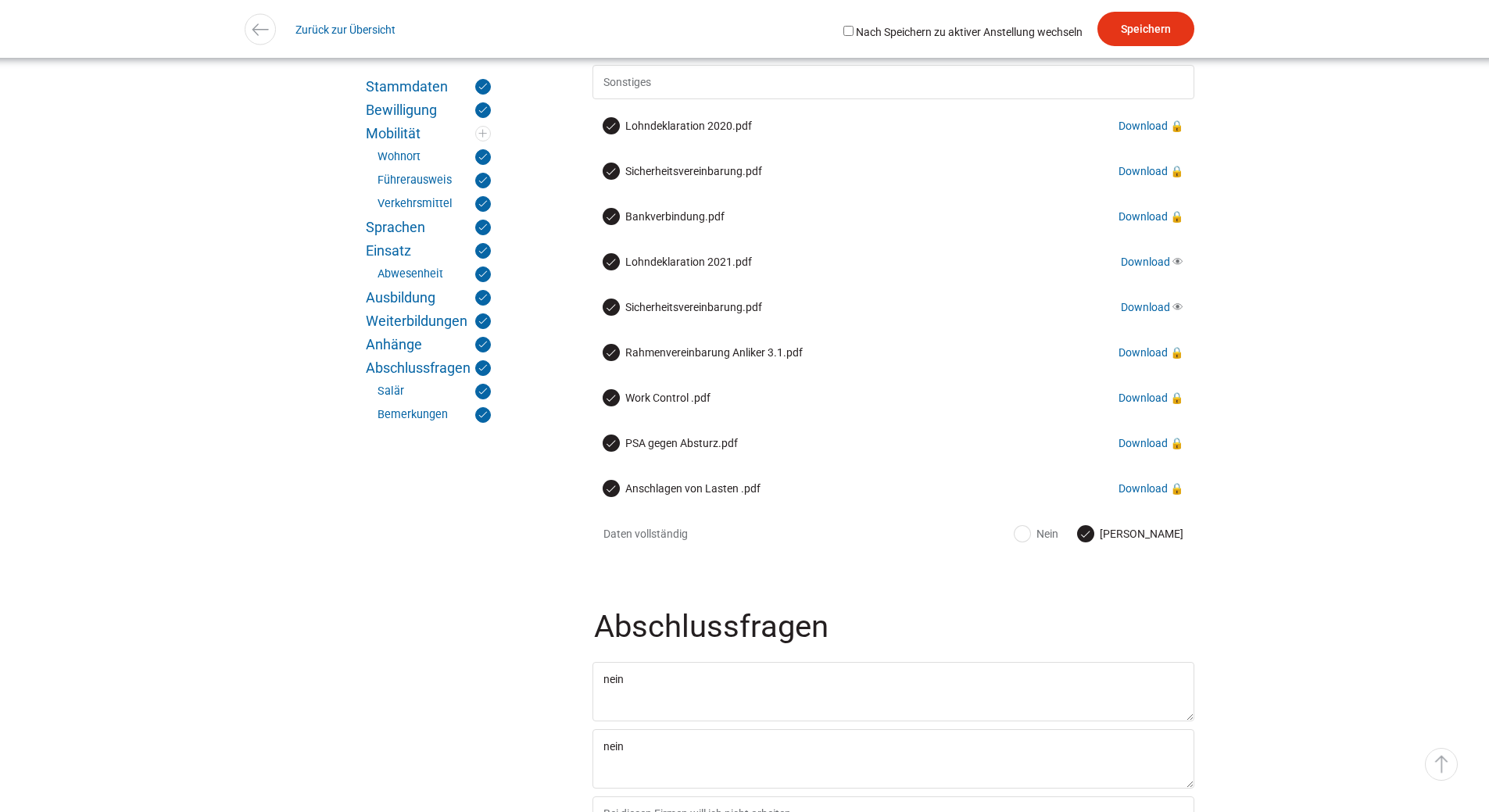
scroll to position [6019, 0]
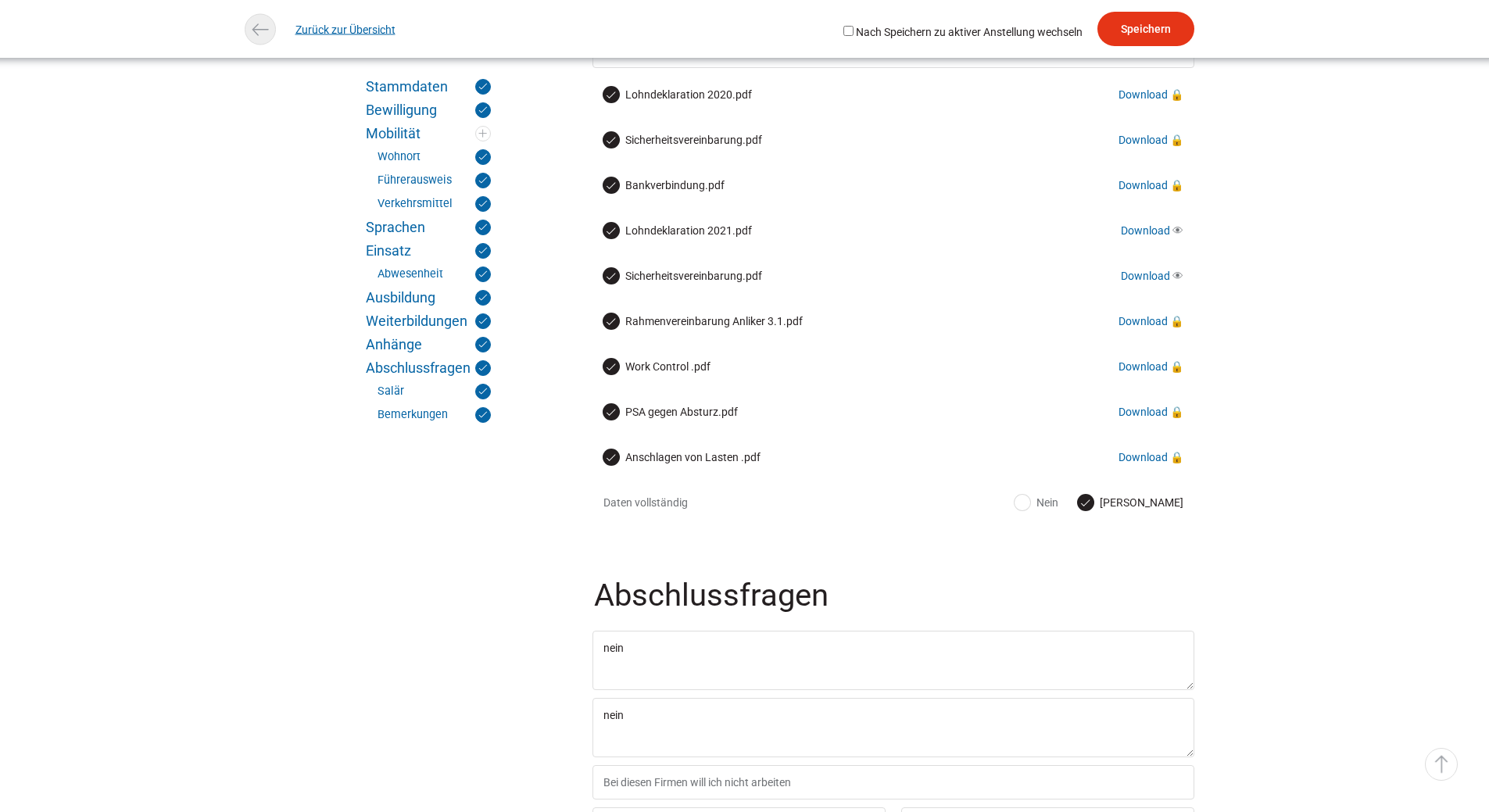
click at [328, 26] on link "Zurück zur Übersicht" at bounding box center [346, 29] width 100 height 36
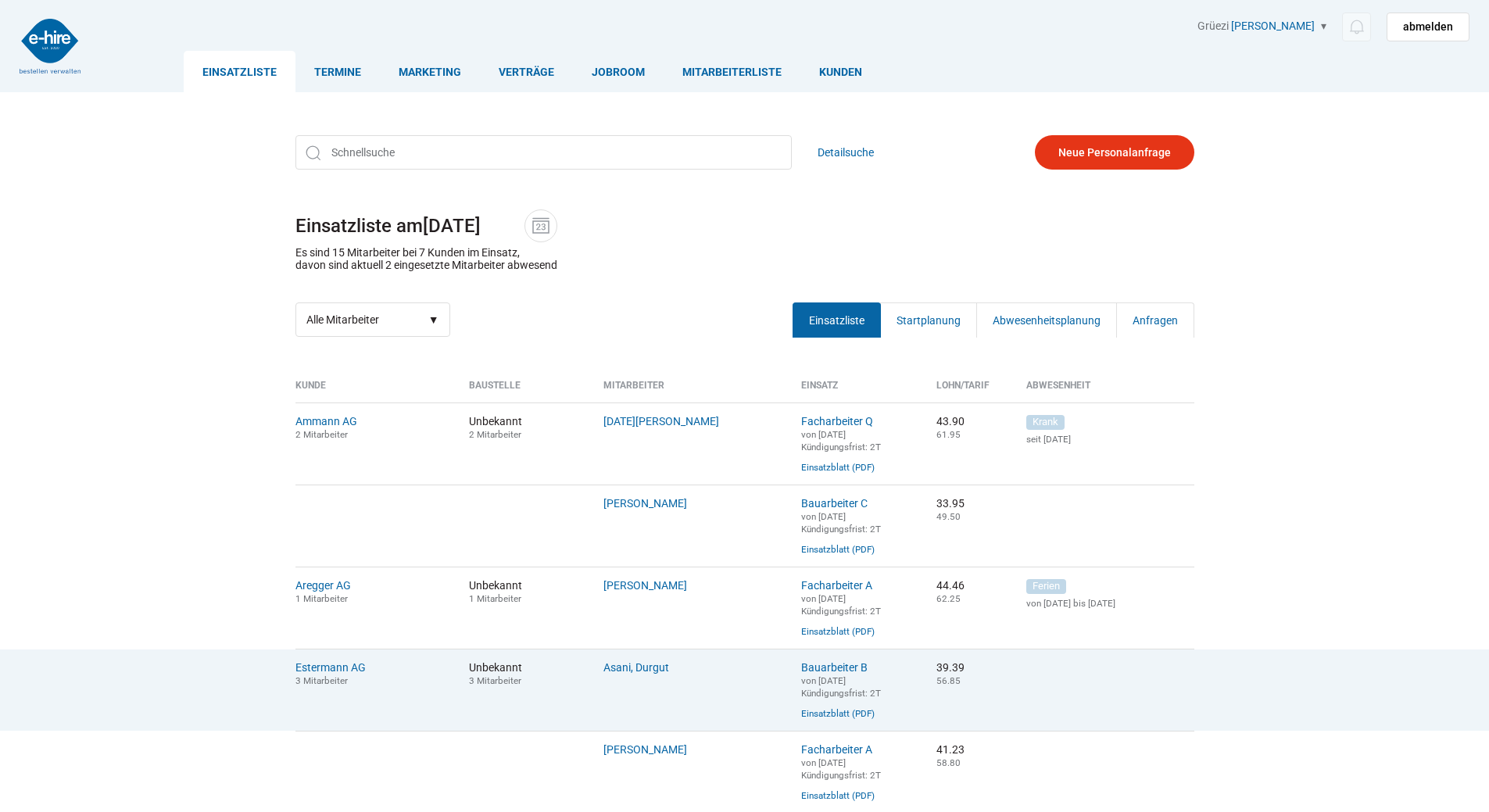
scroll to position [234, 0]
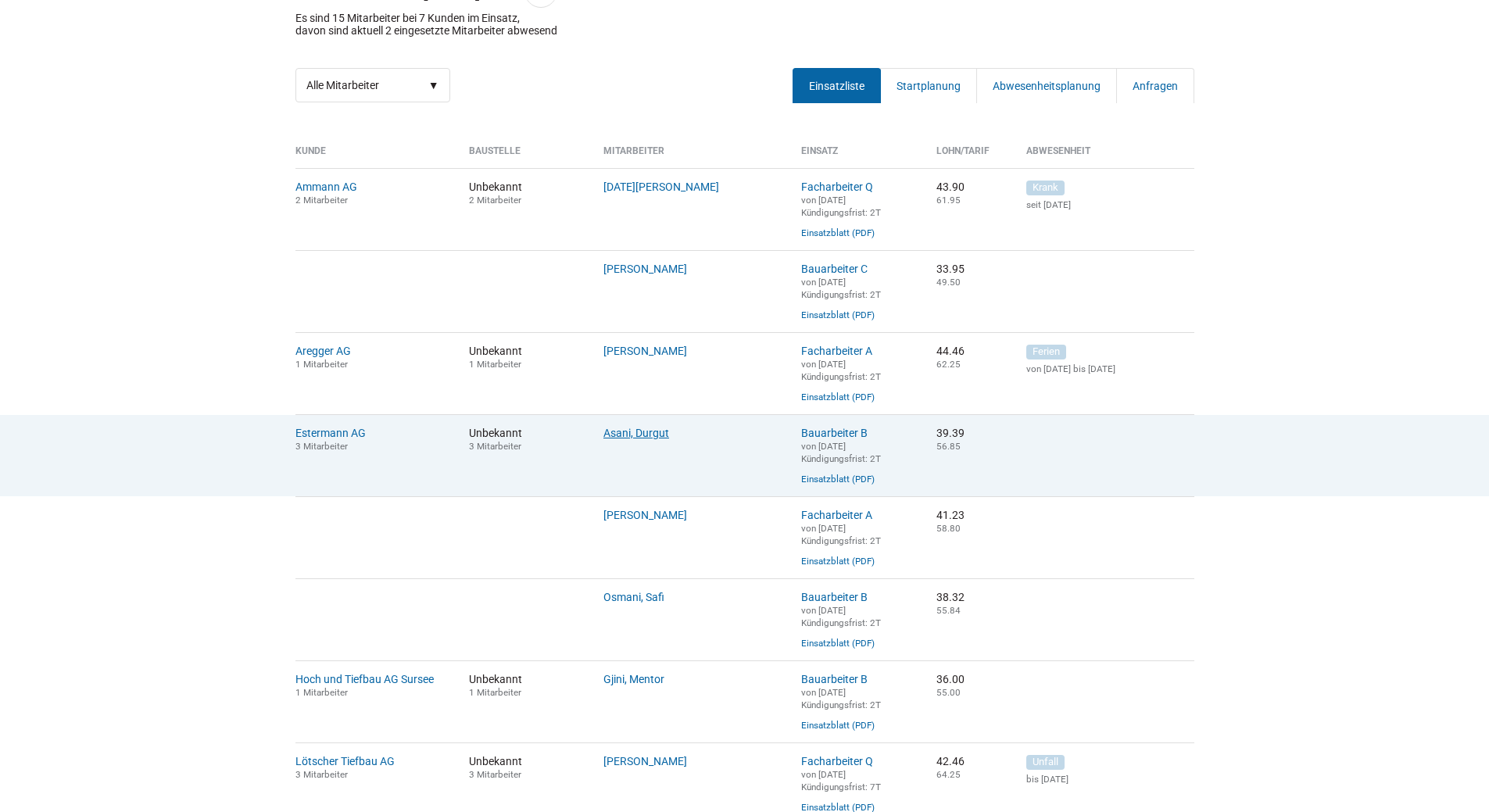
click at [642, 440] on link "Asani, Durgut" at bounding box center [636, 433] width 65 height 12
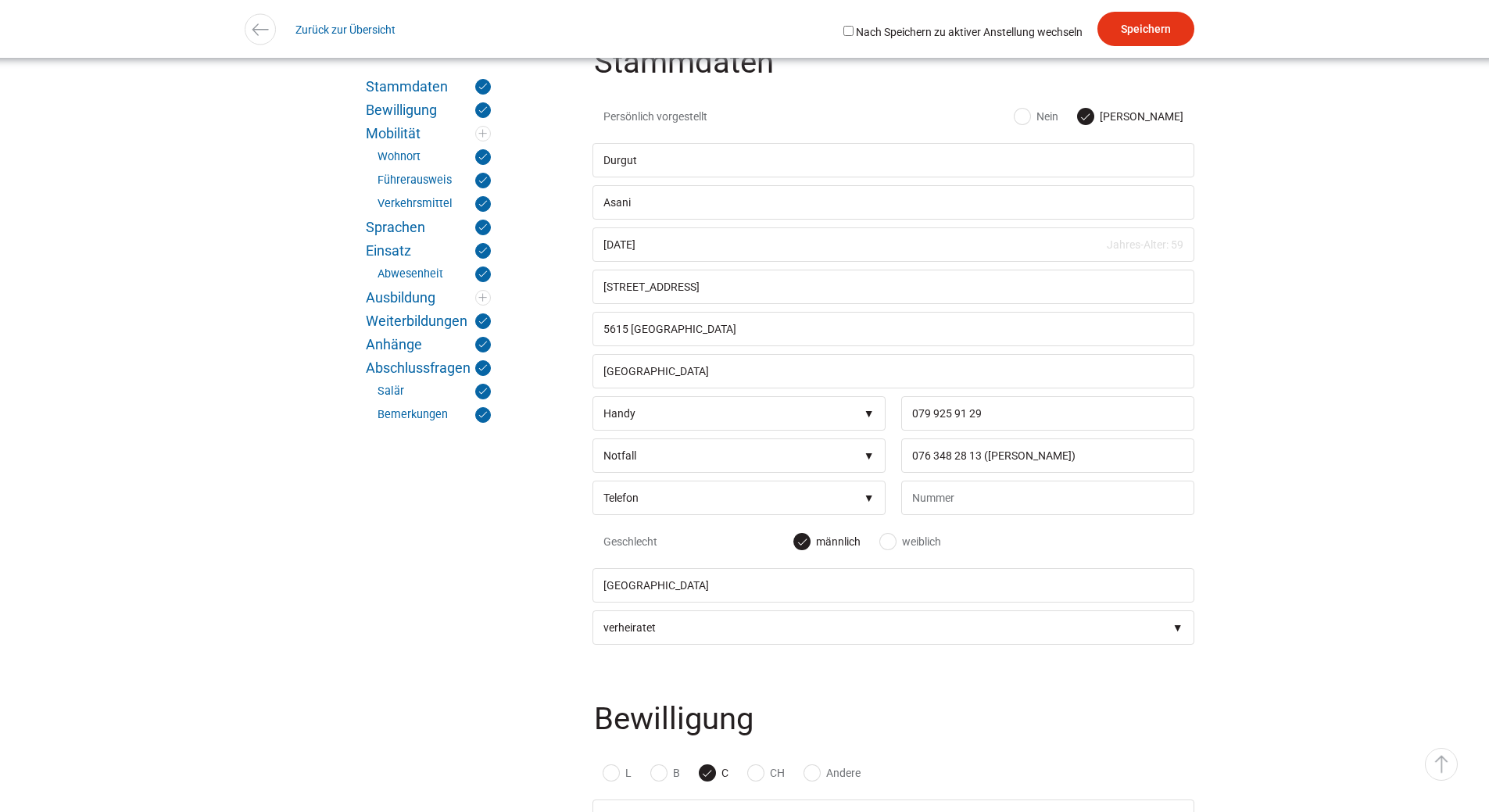
scroll to position [626, 0]
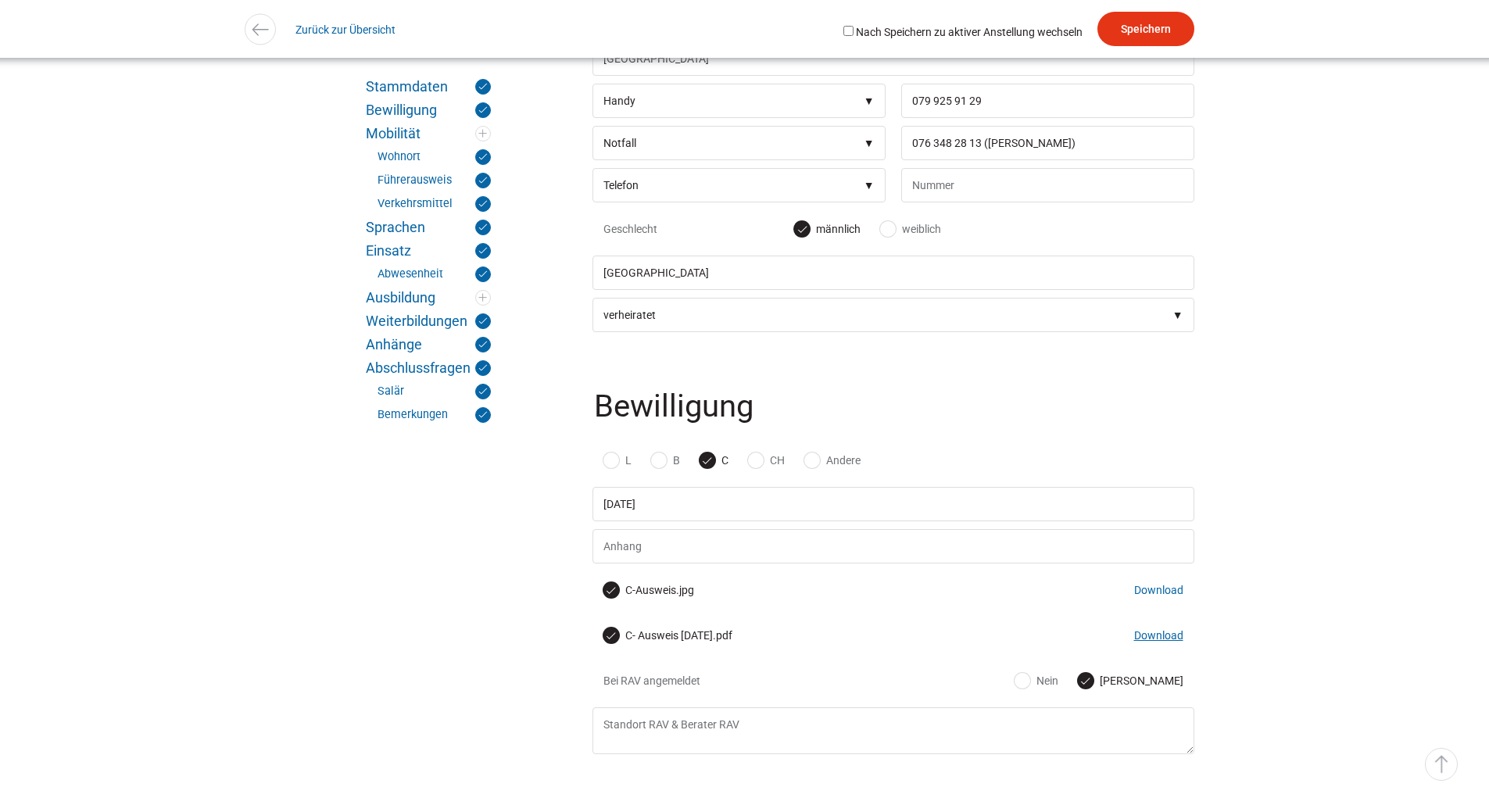
click at [1161, 642] on link "Download" at bounding box center [1159, 635] width 49 height 12
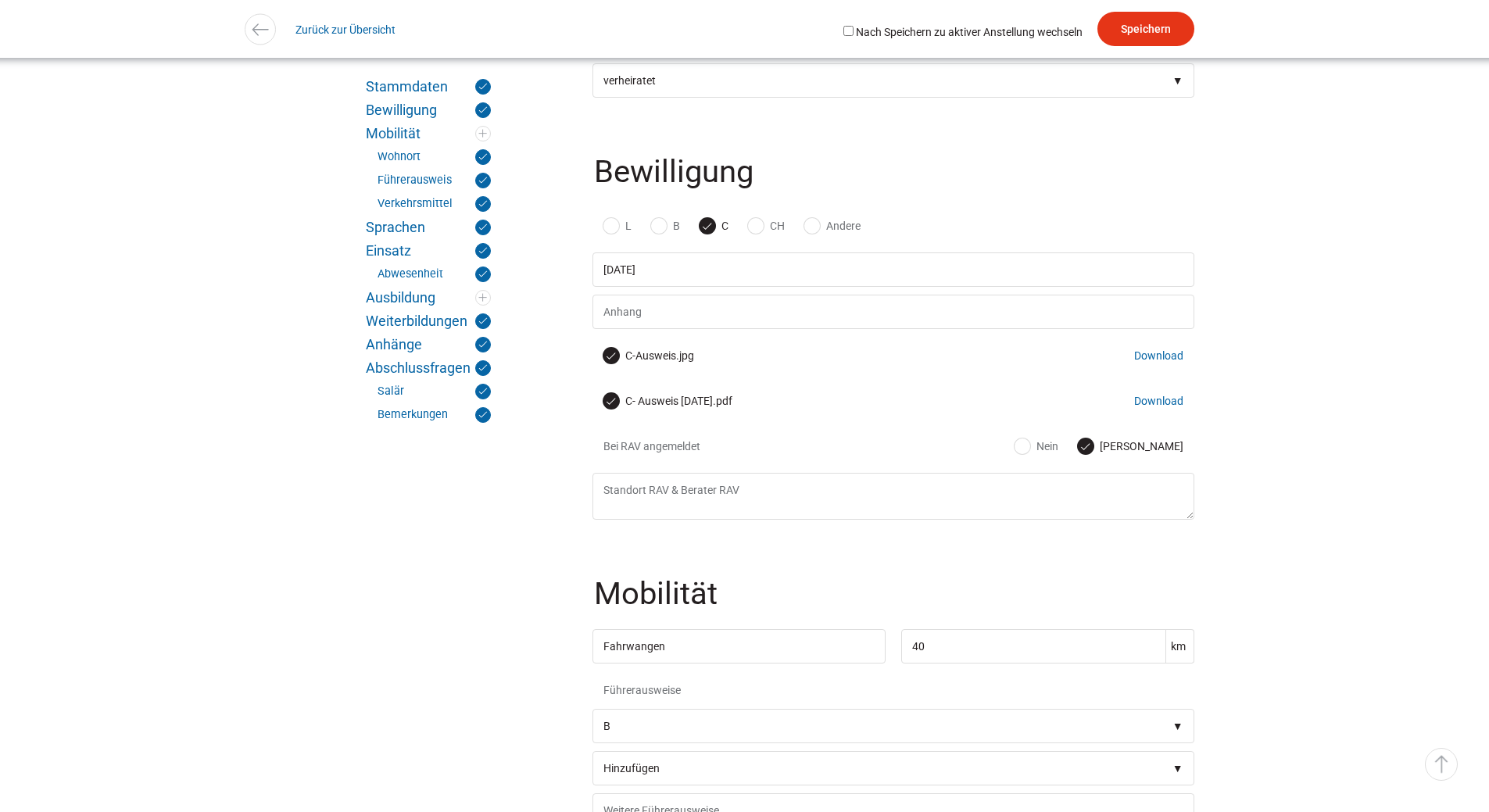
scroll to position [1094, 0]
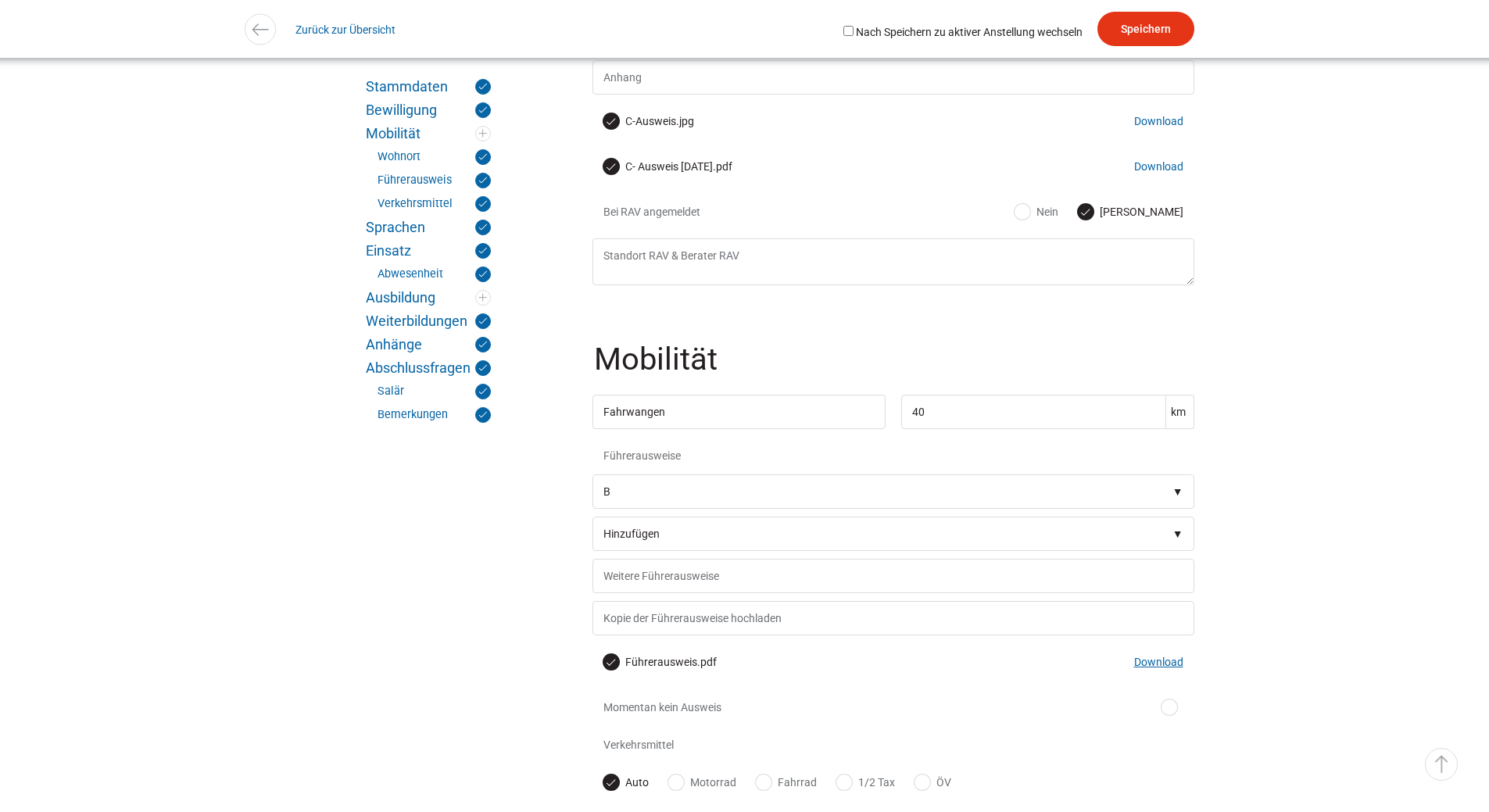
click at [1155, 668] on link "Download" at bounding box center [1159, 661] width 49 height 12
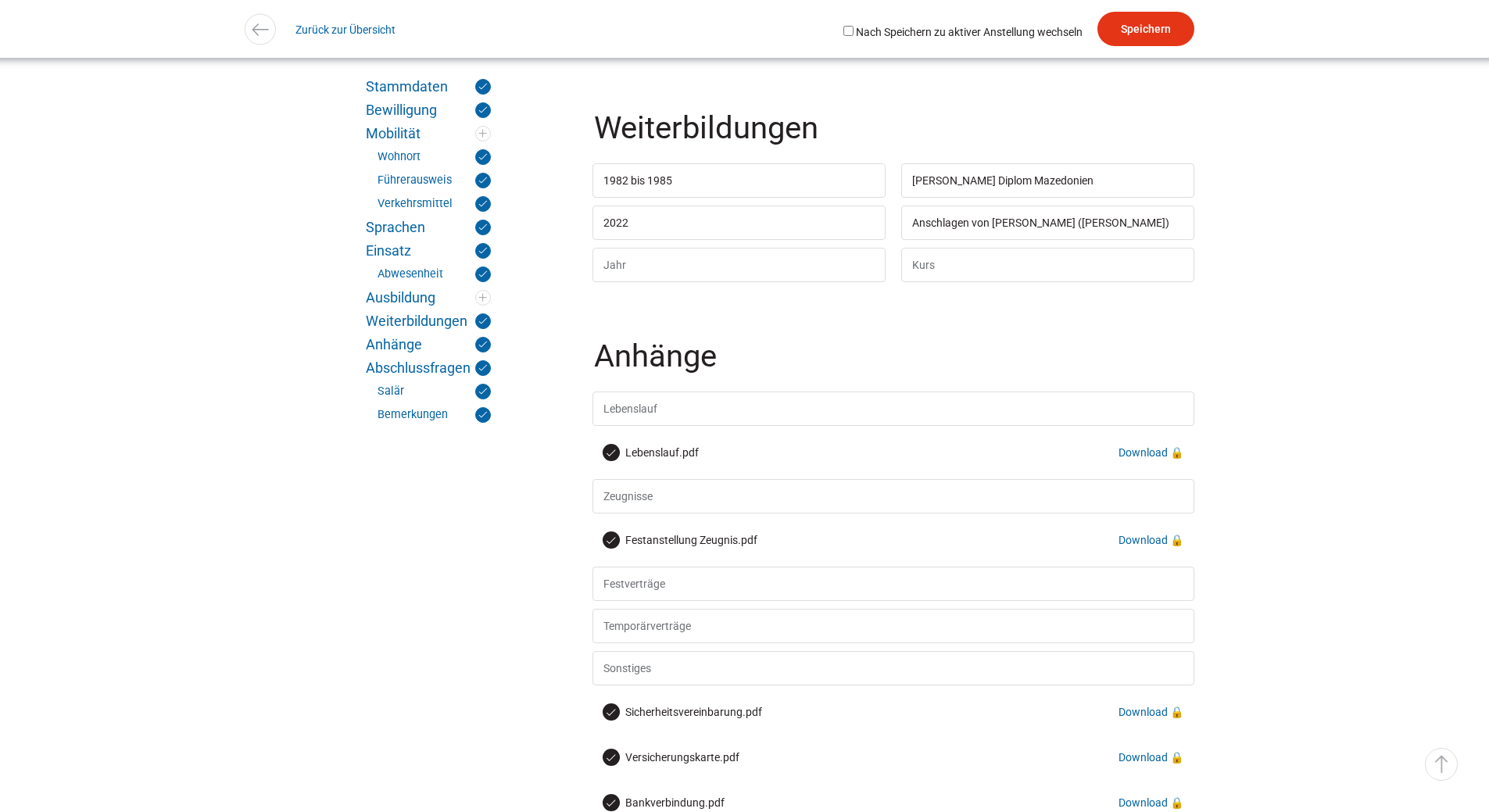
scroll to position [3048, 0]
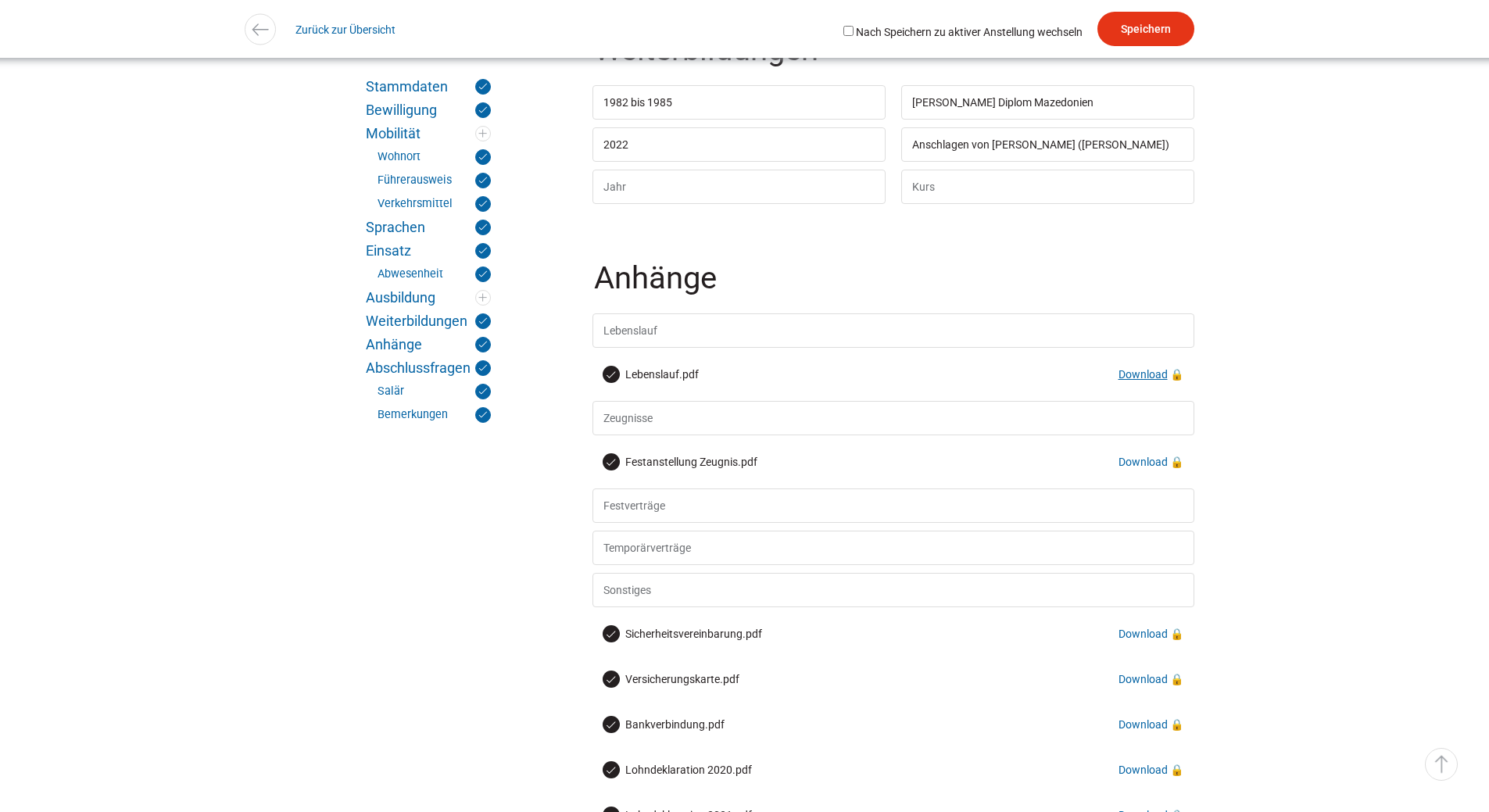
click at [1132, 381] on link "Download" at bounding box center [1142, 374] width 49 height 12
click at [1135, 468] on link "Download" at bounding box center [1142, 462] width 49 height 12
click at [1151, 730] on link "Download" at bounding box center [1142, 724] width 49 height 12
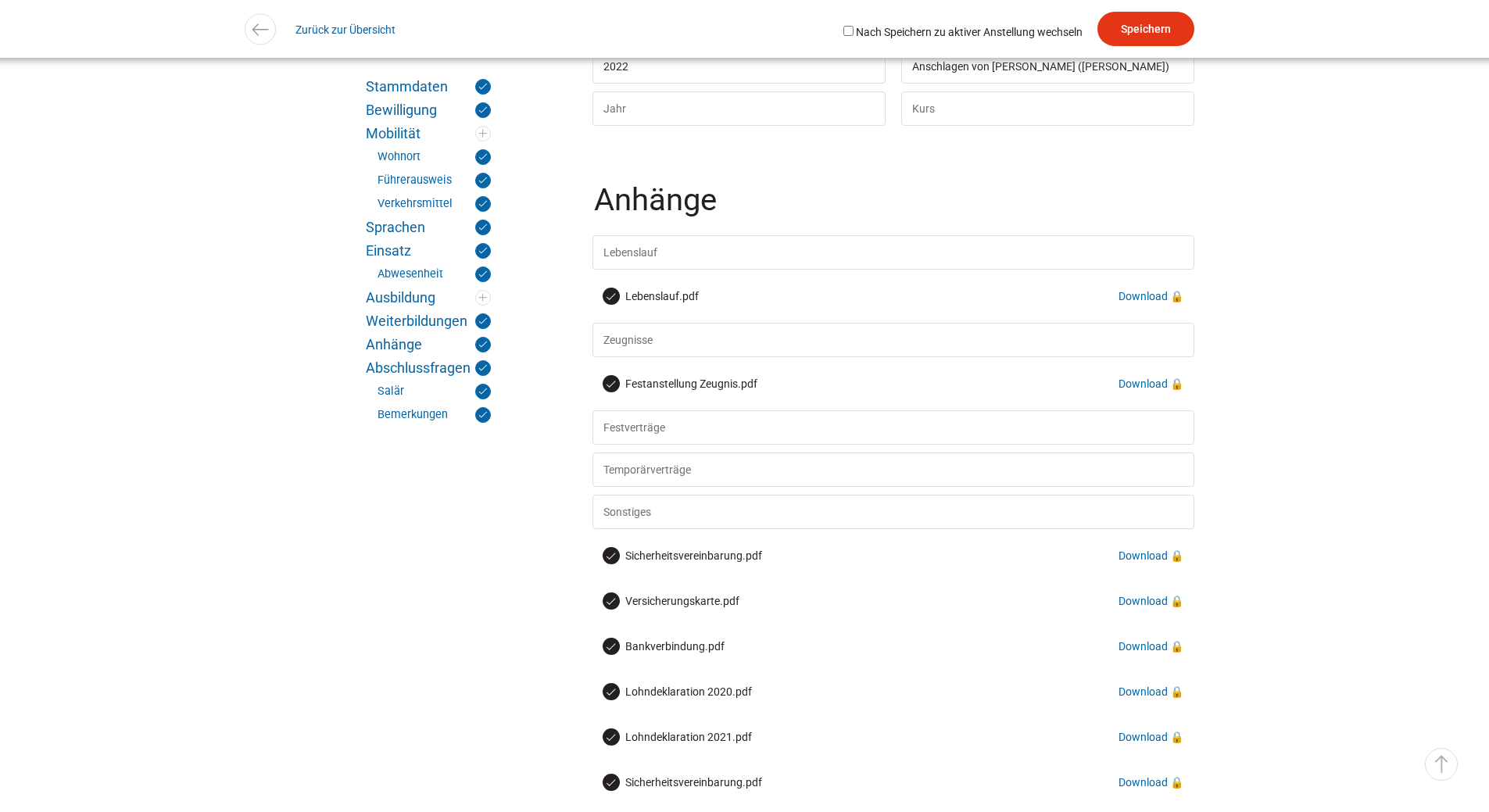
scroll to position [3439, 0]
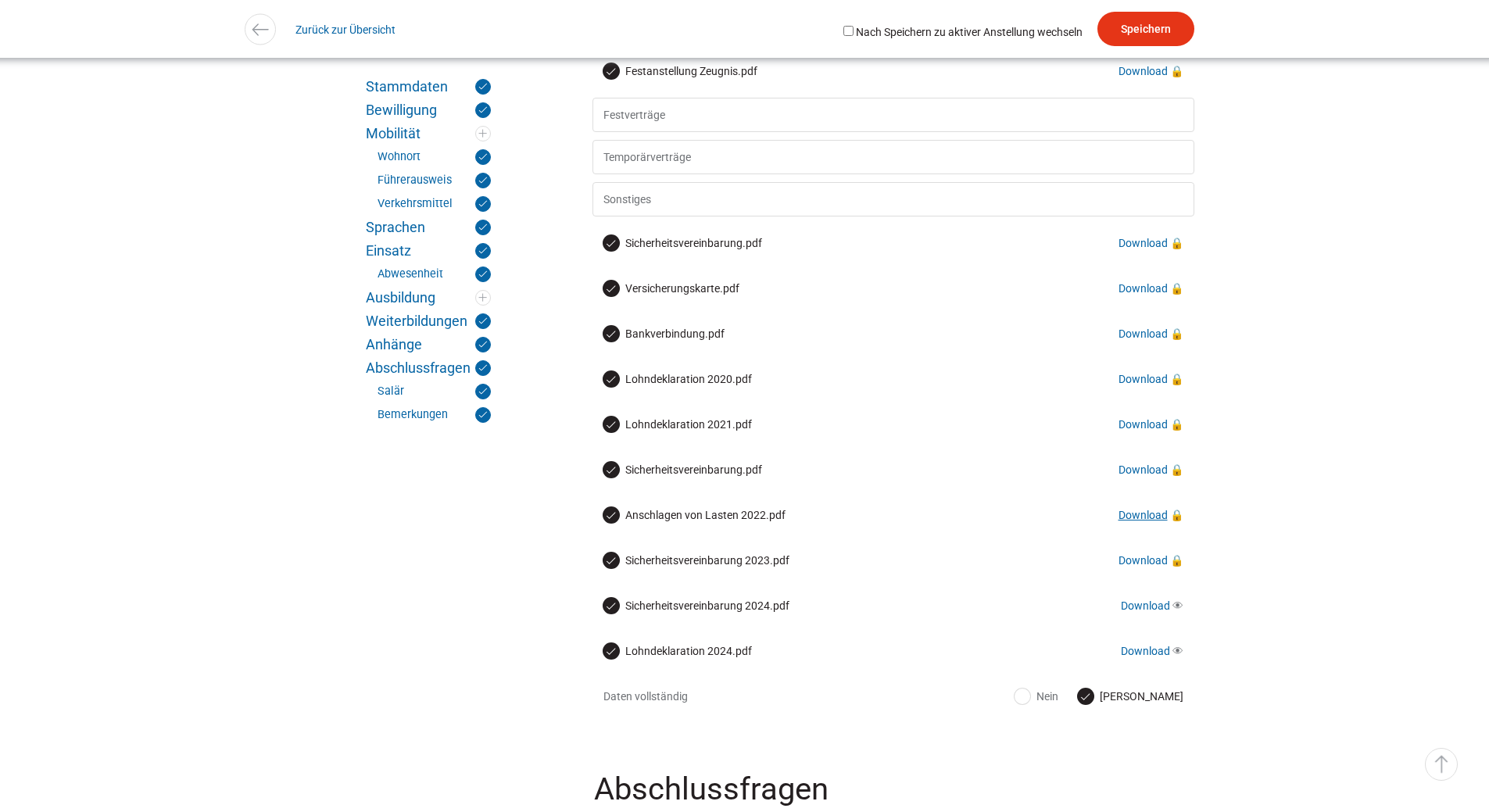
click at [1138, 521] on link "Download" at bounding box center [1142, 514] width 49 height 12
click at [1149, 295] on link "Download" at bounding box center [1142, 288] width 49 height 12
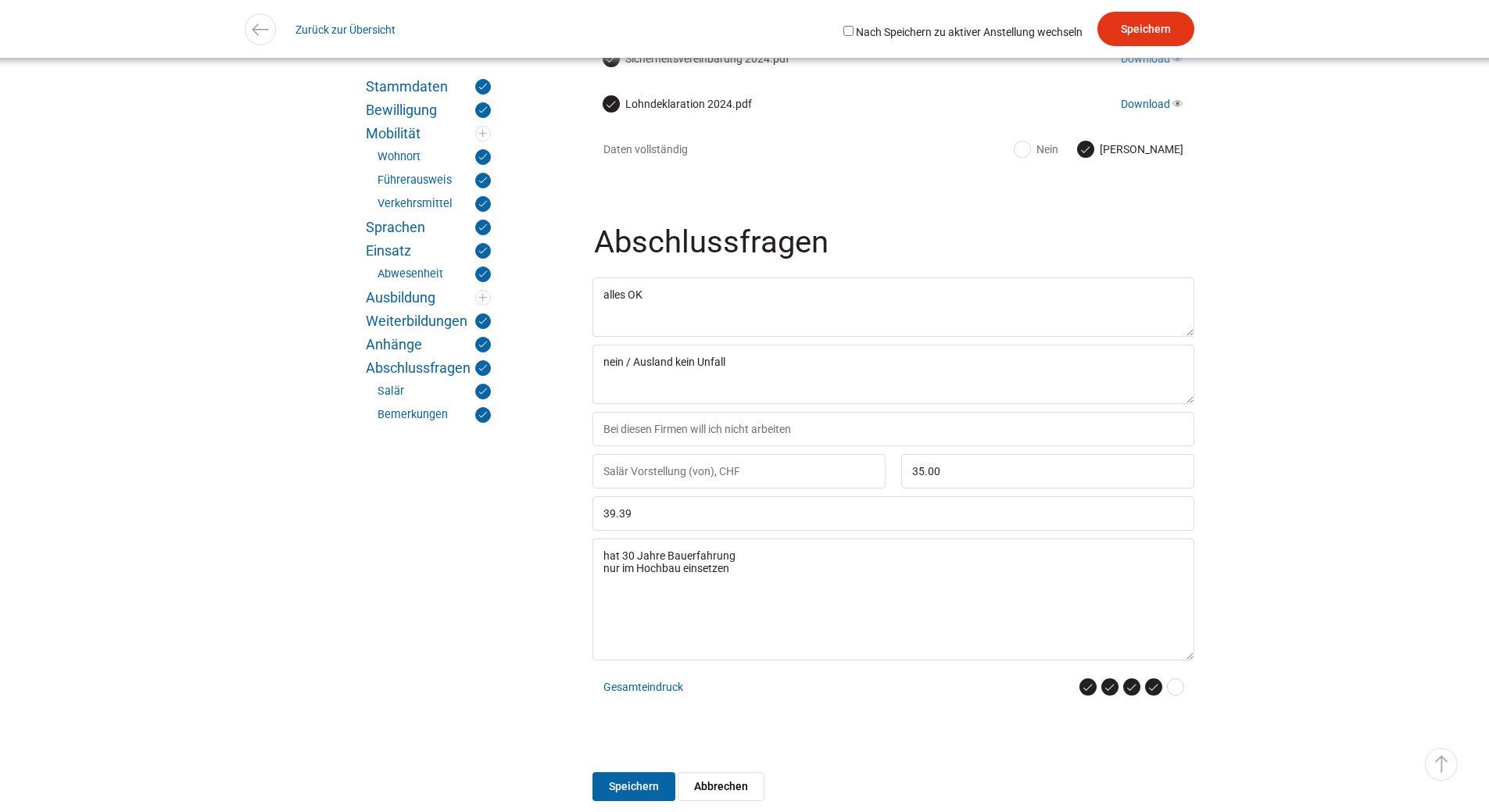
scroll to position [4228, 0]
